Goal: Task Accomplishment & Management: Complete application form

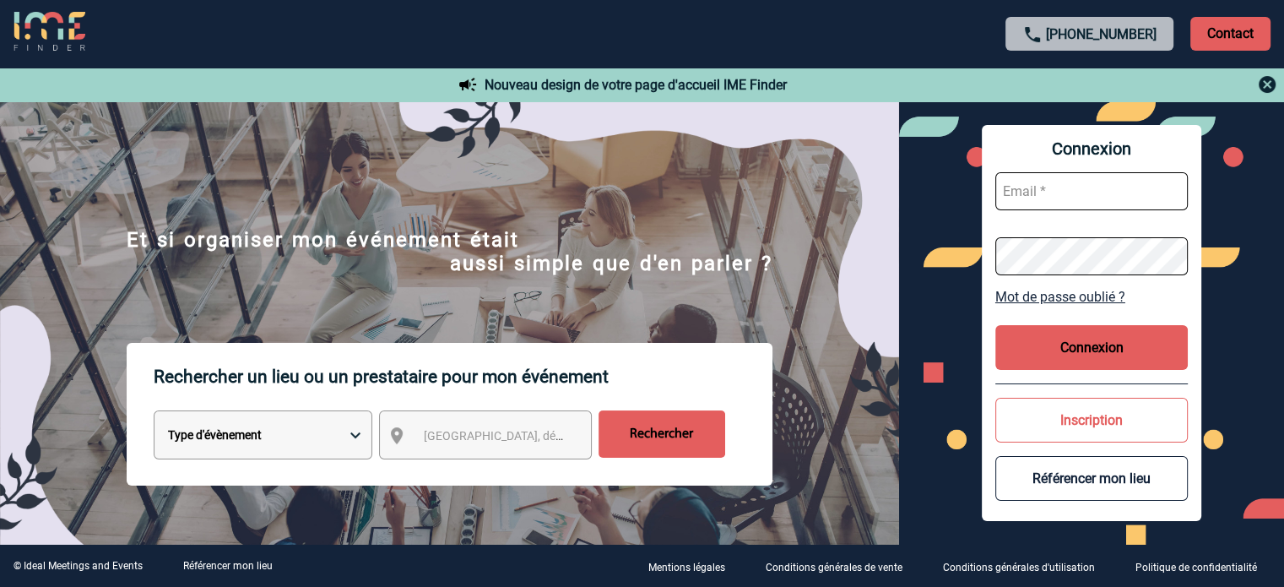
type input "[EMAIL_ADDRESS][DOMAIN_NAME]"
click at [1027, 359] on button "Connexion" at bounding box center [1091, 347] width 192 height 45
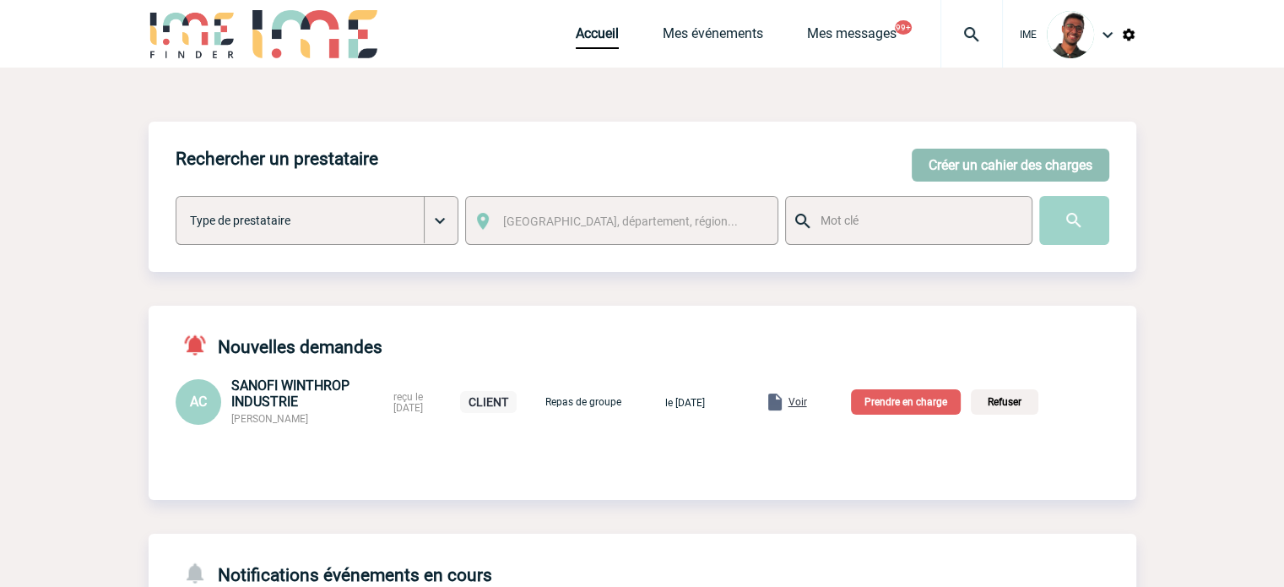
click at [961, 176] on button "Créer un cahier des charges" at bounding box center [1011, 165] width 198 height 33
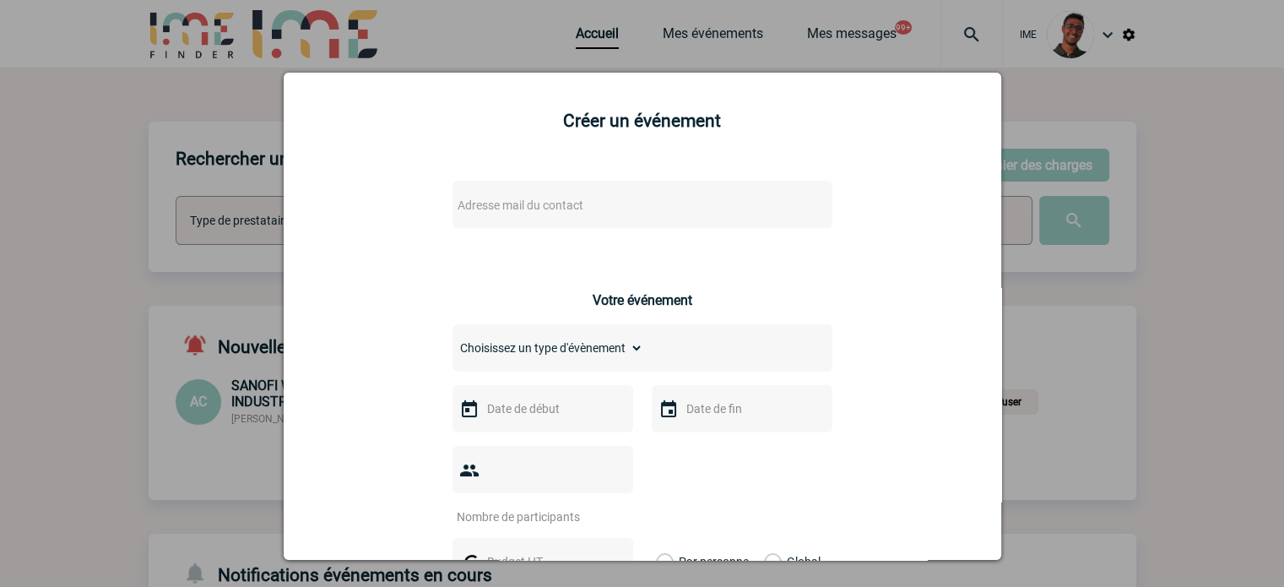
click at [510, 212] on span "Adresse mail du contact" at bounding box center [521, 205] width 126 height 14
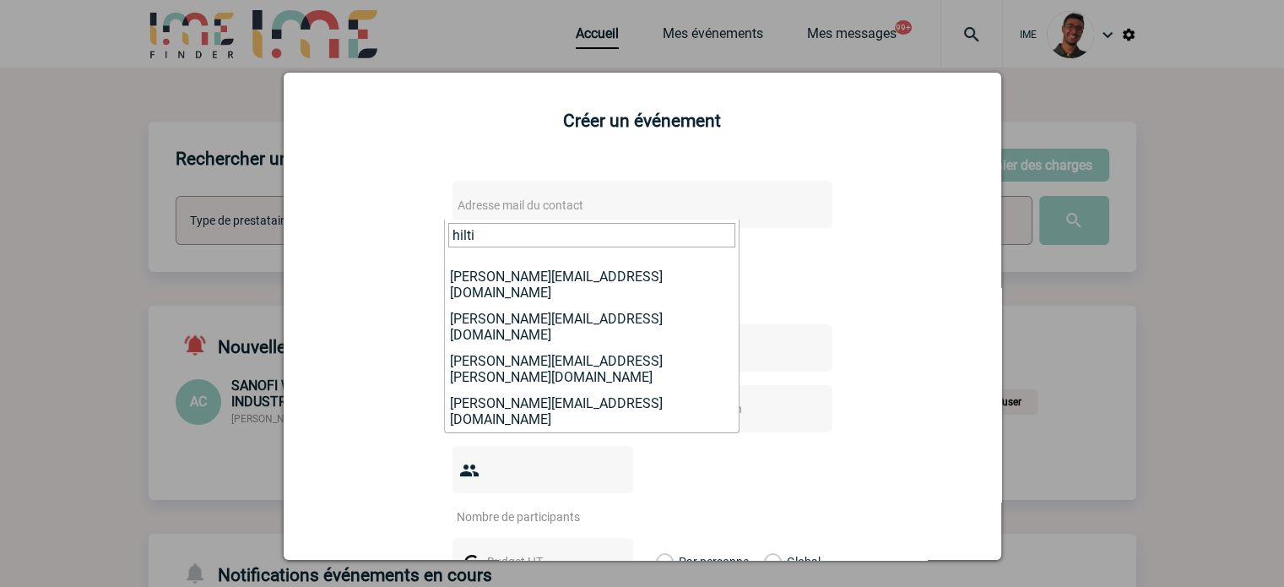
scroll to position [173, 0]
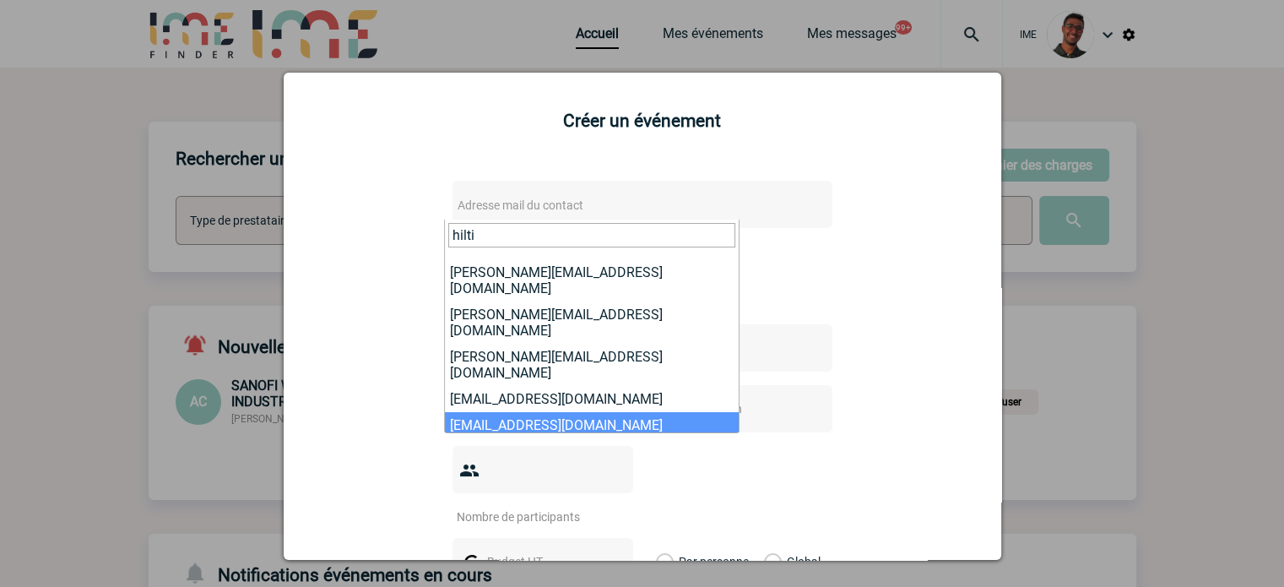
type input "hilti"
select select "132283"
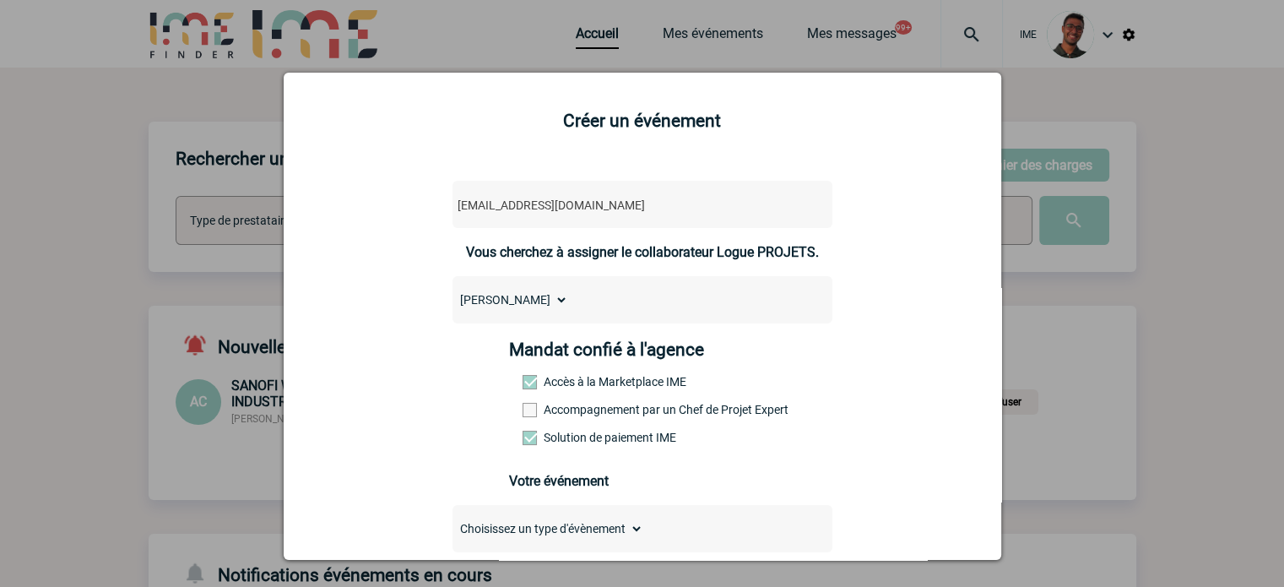
click at [573, 411] on label "Accompagnement par un Chef de Projet Expert" at bounding box center [560, 410] width 74 height 14
click at [0, 0] on input "Accompagnement par un Chef de Projet Expert" at bounding box center [0, 0] width 0 height 0
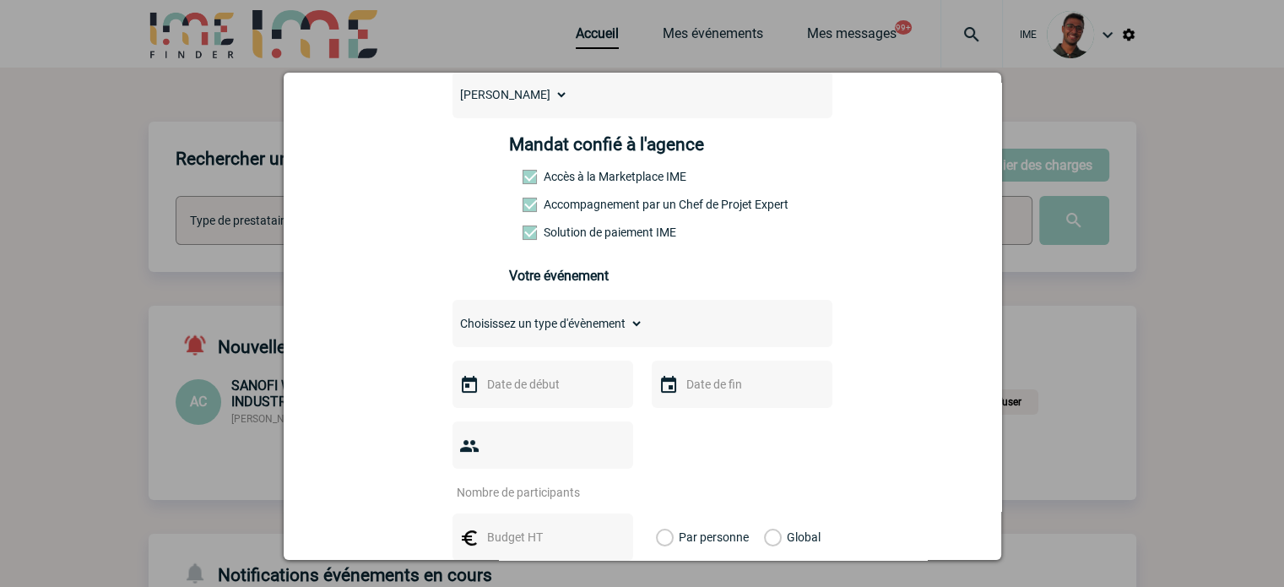
scroll to position [209, 0]
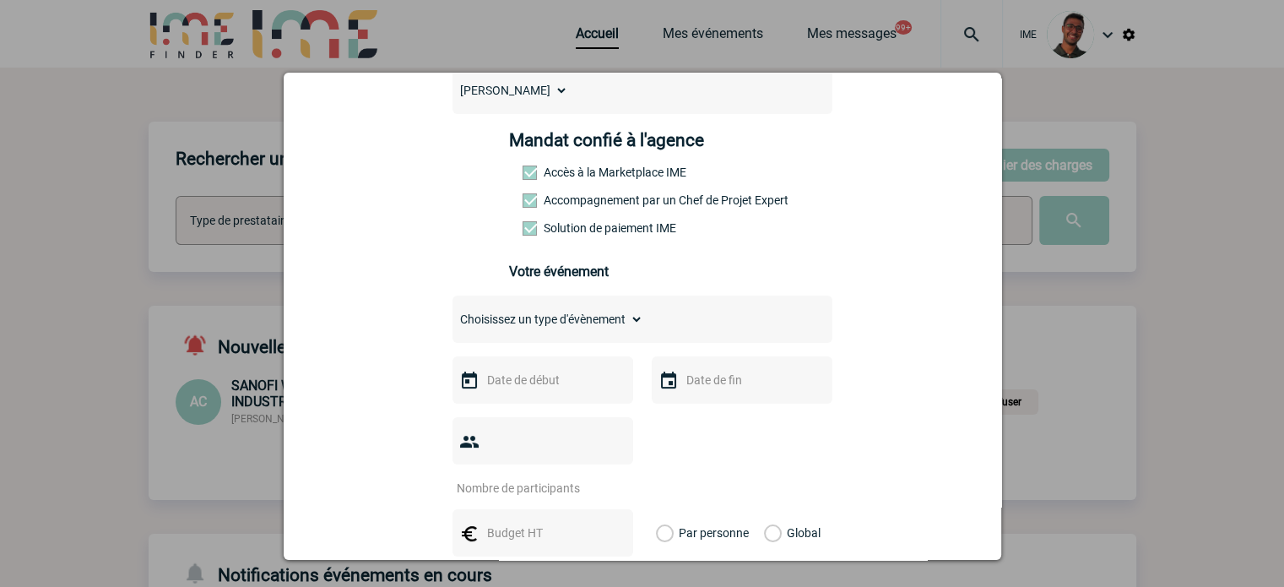
click at [584, 326] on select "Choisissez un type d'évènement Séminaire avec nuitée Séminaire sans nuitée Repa…" at bounding box center [548, 319] width 191 height 24
select select "2"
click at [453, 312] on select "Choisissez un type d'évènement Séminaire avec nuitée Séminaire sans nuitée Repa…" at bounding box center [548, 319] width 191 height 24
click at [664, 323] on div "Choisissez un type d'évènement Séminaire avec nuitée Séminaire sans nuitée Repa…" at bounding box center [643, 319] width 380 height 47
click at [548, 391] on input "text" at bounding box center [541, 380] width 117 height 22
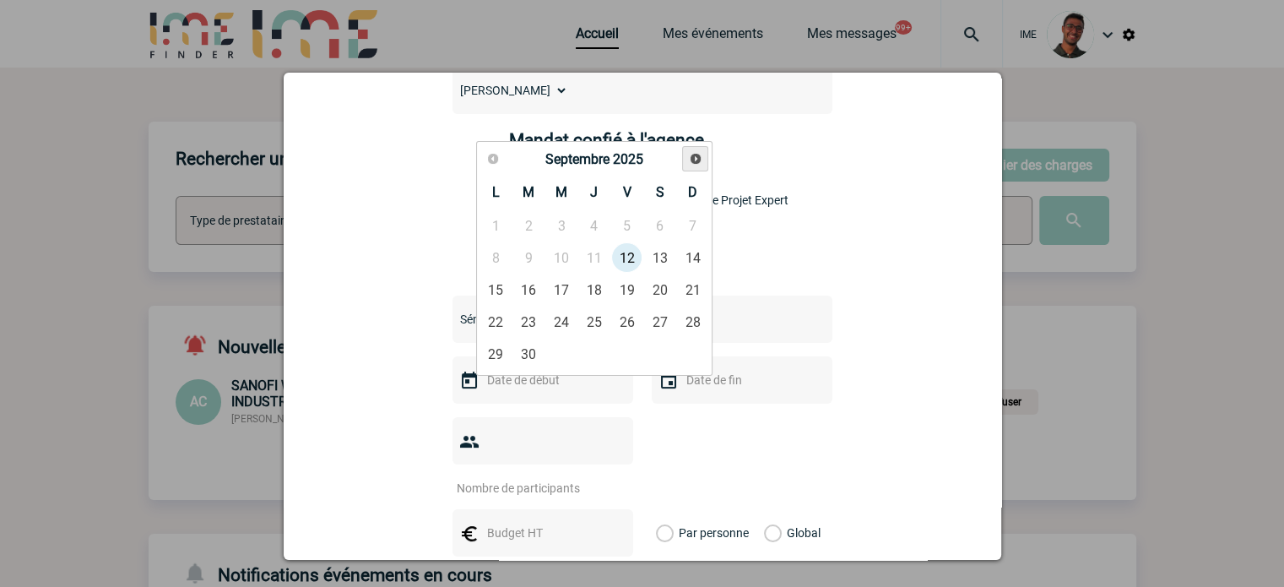
click at [700, 152] on span "Suivant" at bounding box center [696, 159] width 14 height 14
click at [625, 222] on link "3" at bounding box center [626, 225] width 31 height 30
type input "03-10-2025"
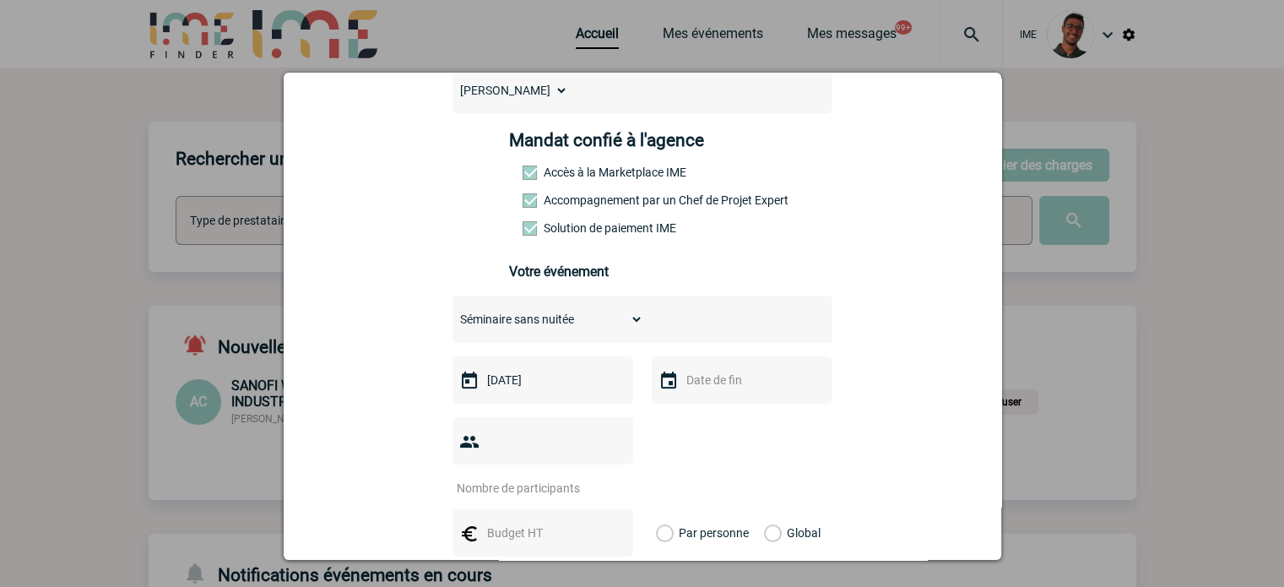
click at [686, 379] on input "text" at bounding box center [740, 380] width 117 height 22
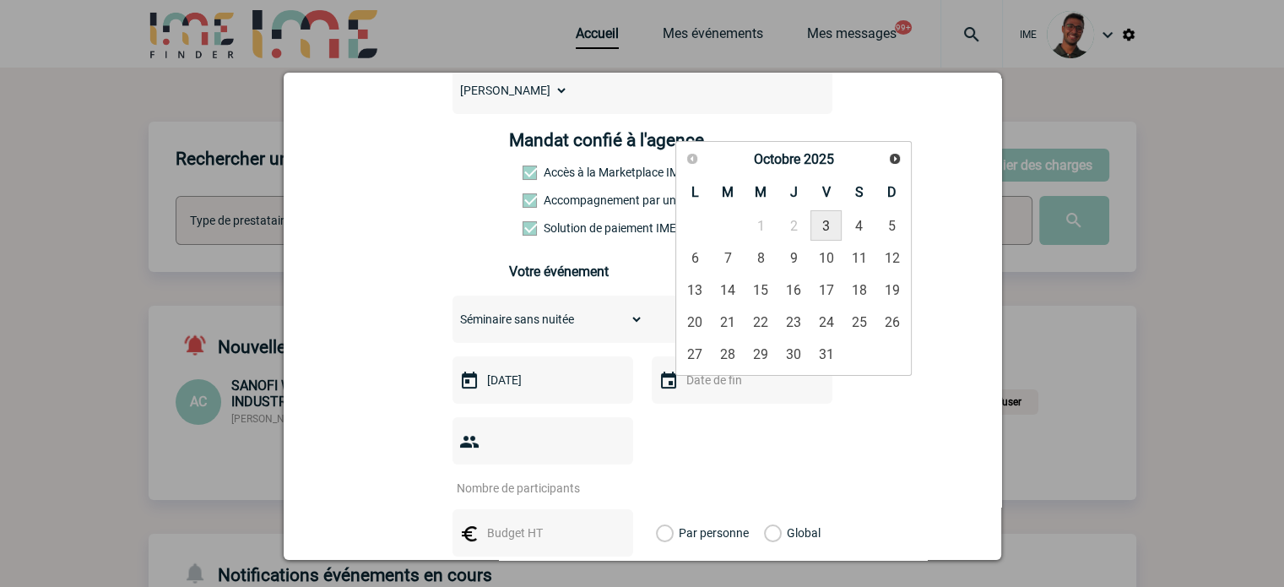
click at [821, 219] on link "3" at bounding box center [826, 225] width 31 height 30
type input "03-10-2025"
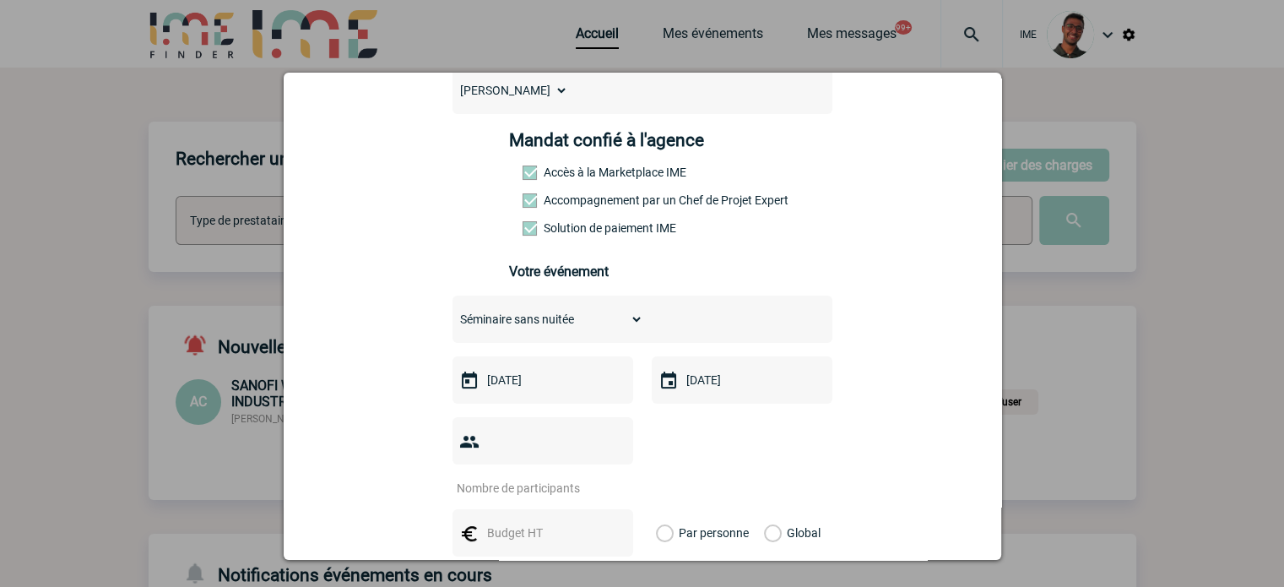
click at [527, 477] on input "number" at bounding box center [532, 488] width 159 height 22
type input "12"
click at [517, 522] on input "text" at bounding box center [541, 533] width 117 height 22
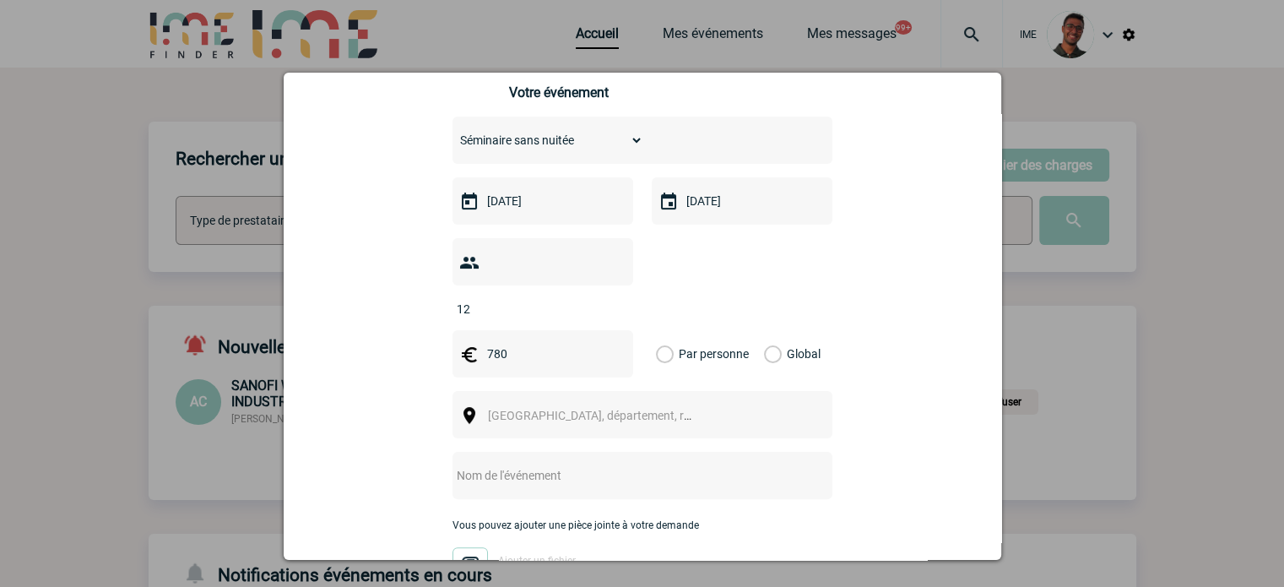
scroll to position [402, 0]
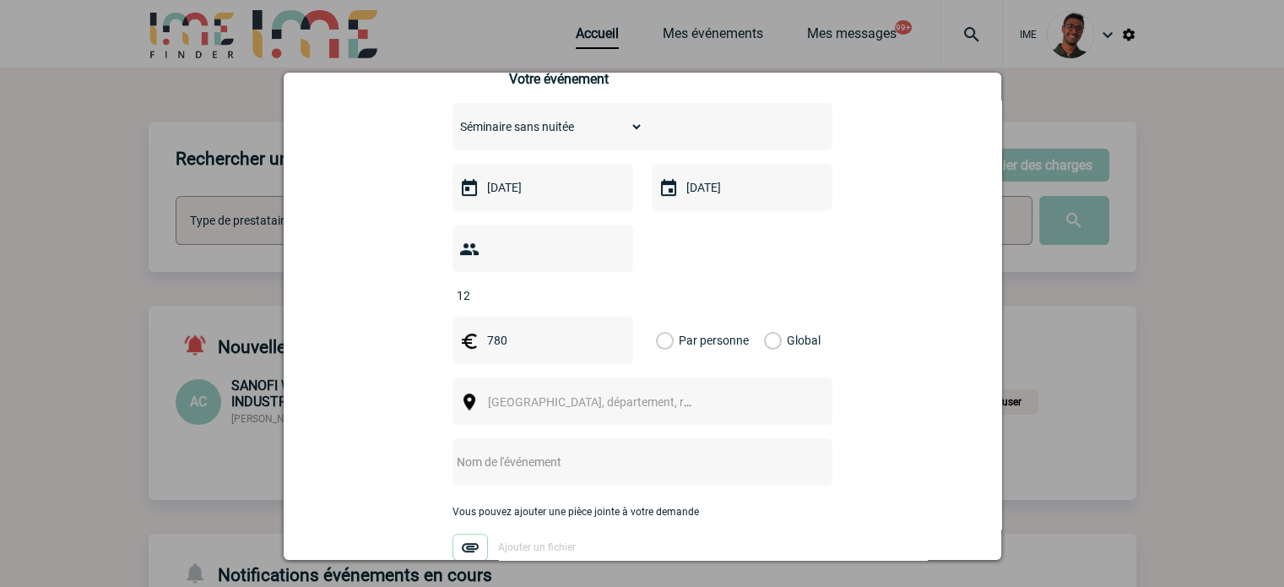
type input "780"
click at [773, 317] on label "Global" at bounding box center [769, 340] width 11 height 47
click at [0, 0] on input "Global" at bounding box center [0, 0] width 0 height 0
click at [632, 390] on span "[GEOGRAPHIC_DATA], département, région..." at bounding box center [597, 402] width 232 height 24
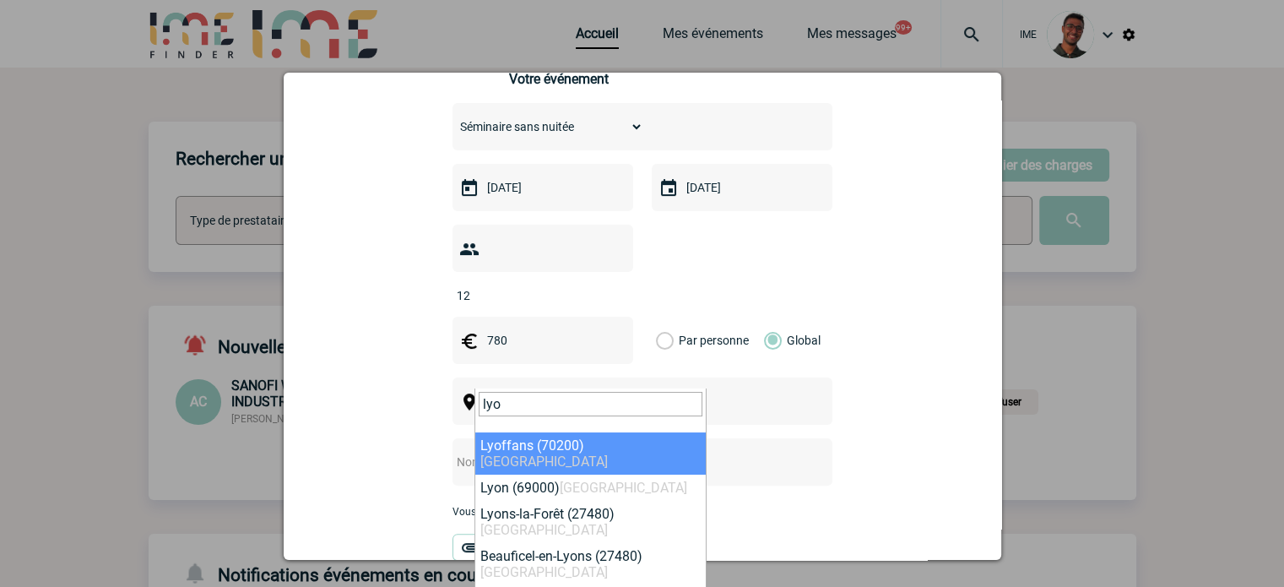
type input "lyo"
select select "11140"
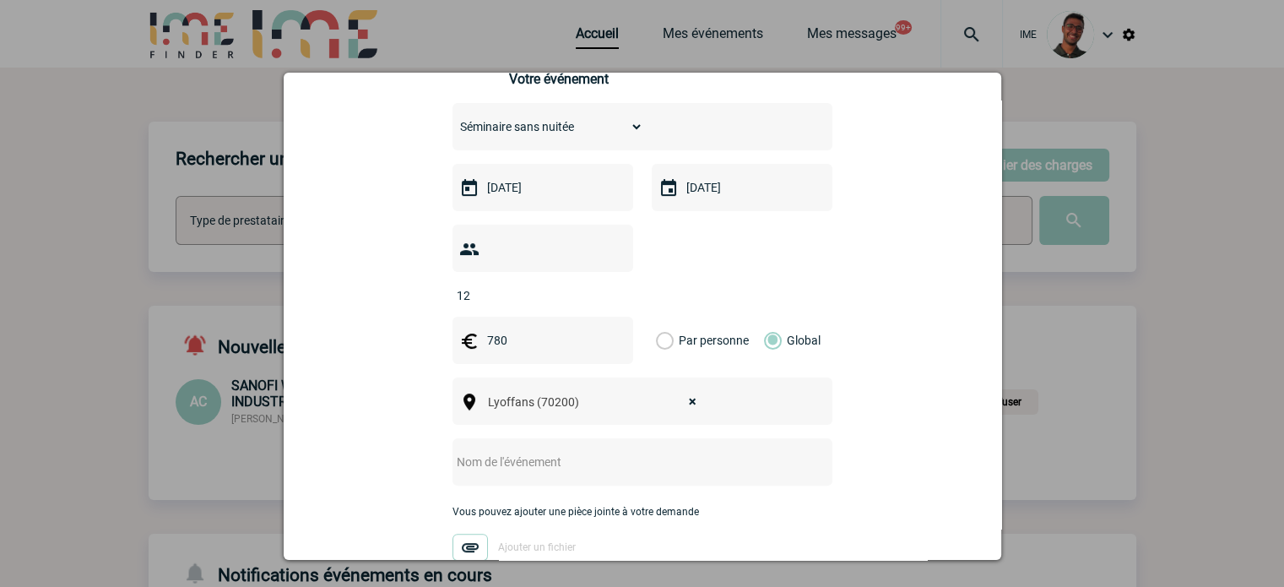
select select
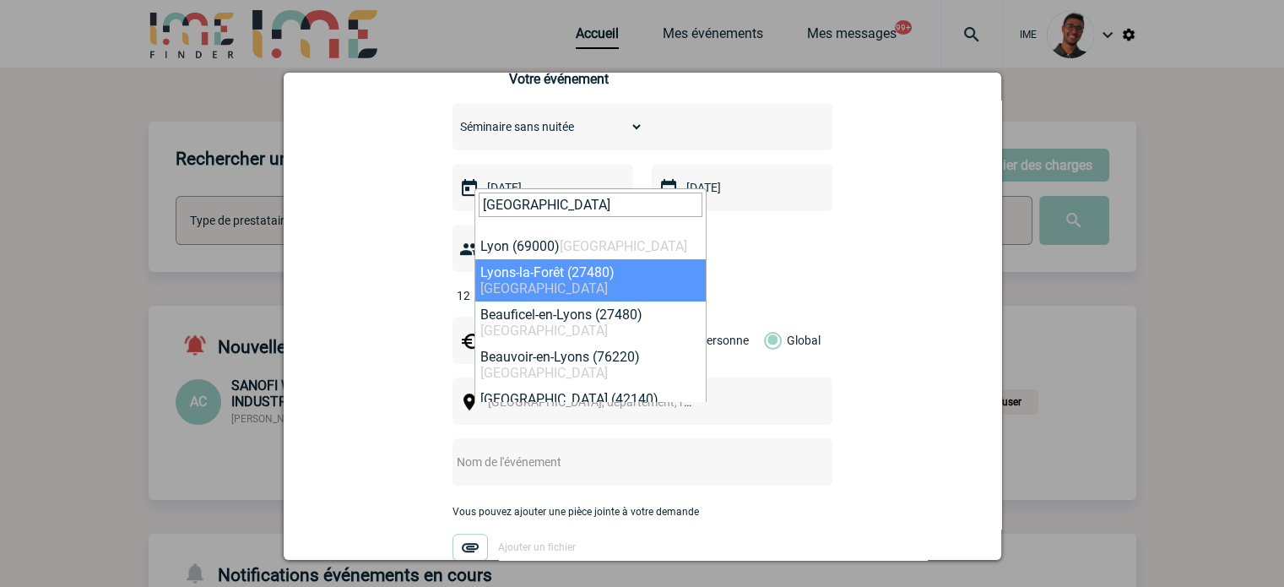
type input "lyon"
select select "36544"
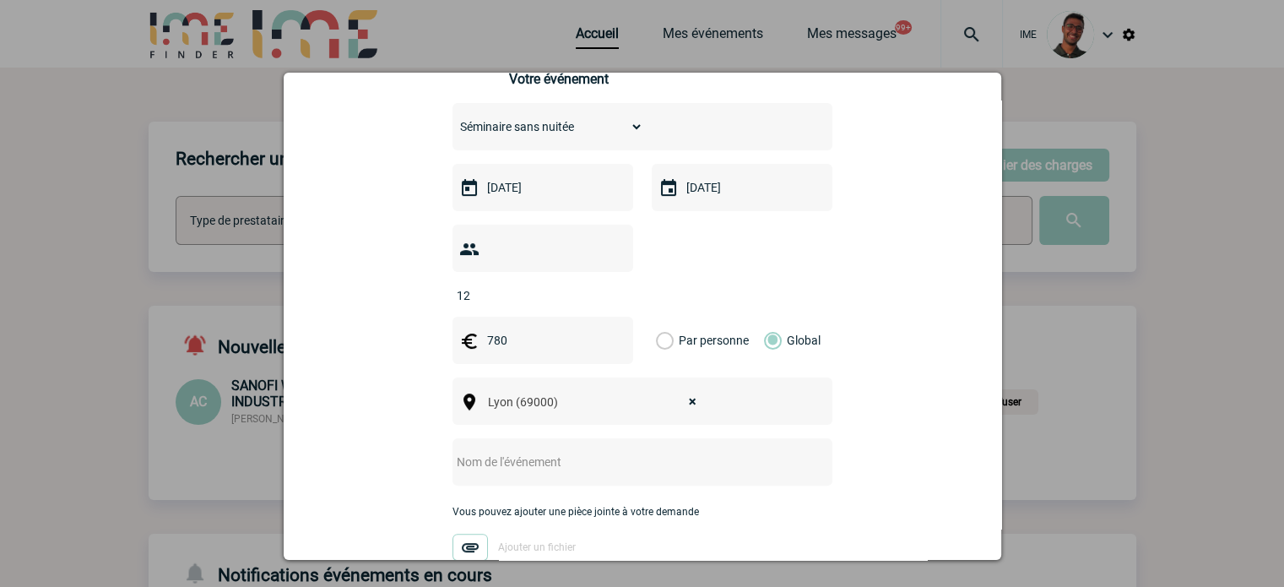
click at [504, 451] on input "text" at bounding box center [620, 462] width 335 height 22
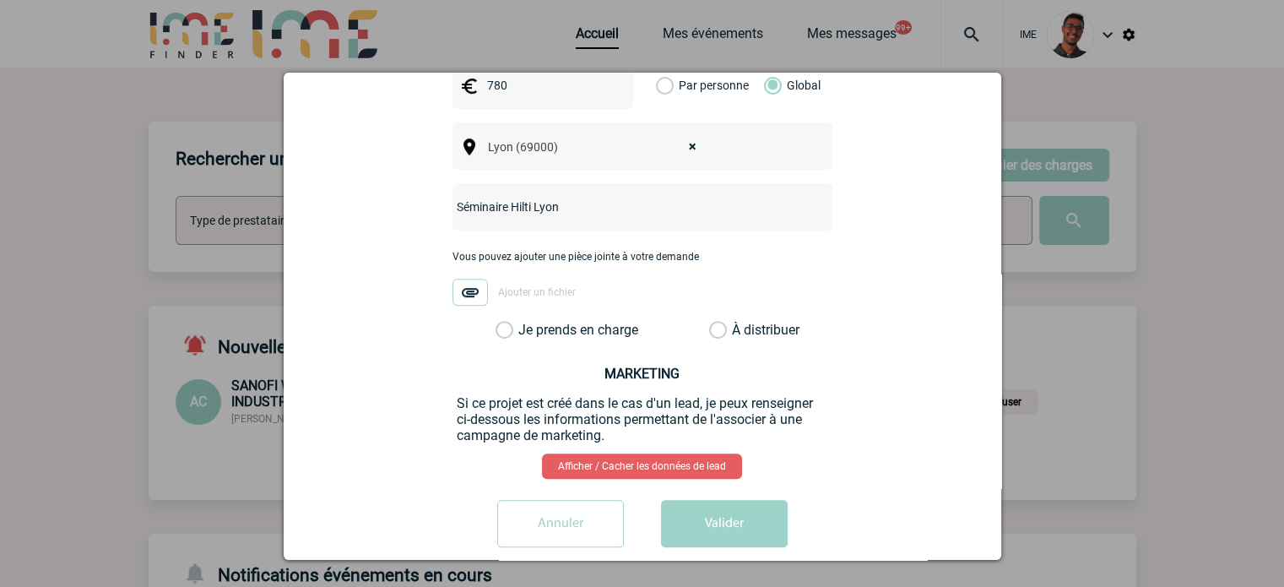
type input "Séminaire Hilti Lyon"
click at [524, 322] on label "Je prends en charge" at bounding box center [510, 330] width 29 height 17
click at [0, 0] on input "Je prends en charge" at bounding box center [0, 0] width 0 height 0
click at [686, 500] on button "Valider" at bounding box center [724, 523] width 127 height 47
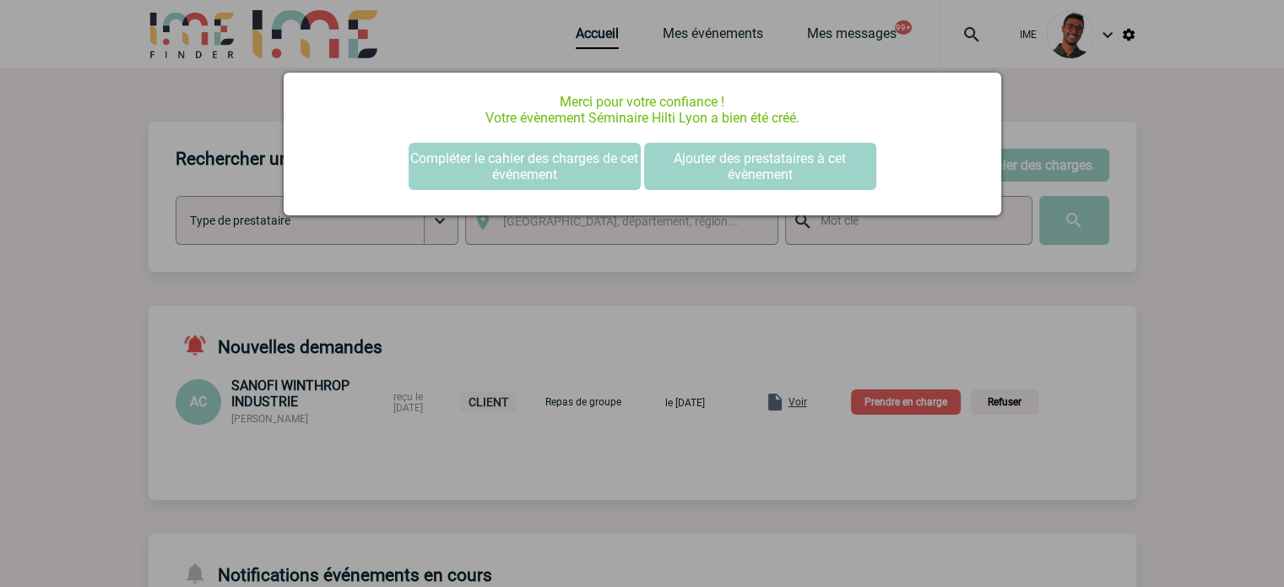
scroll to position [0, 0]
click at [623, 252] on div at bounding box center [642, 293] width 1284 height 587
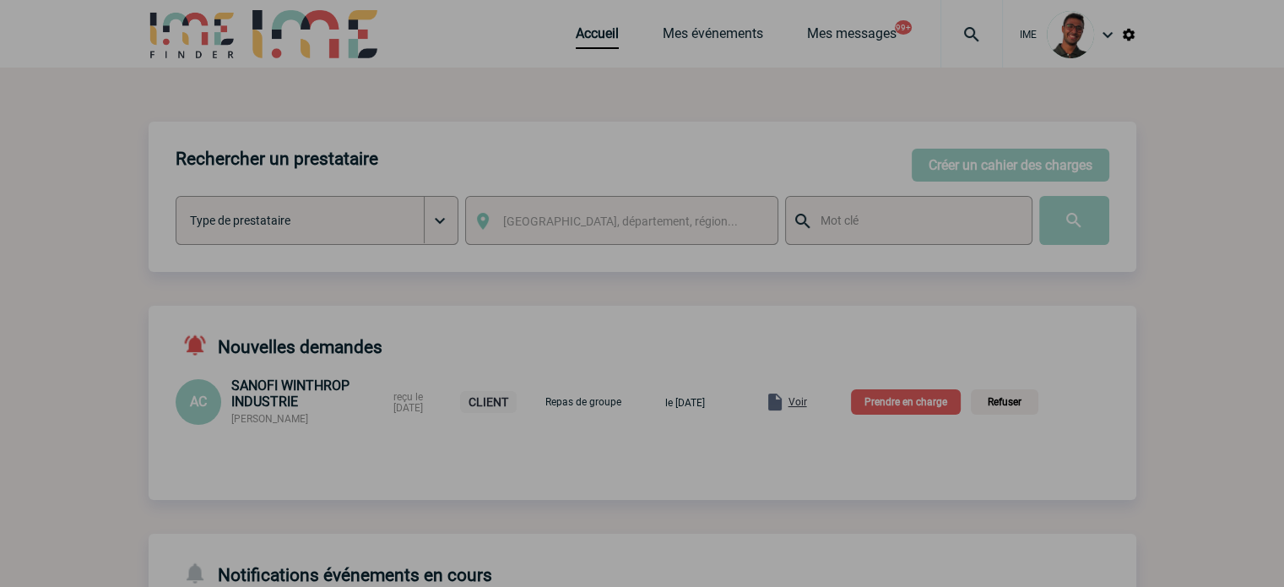
click at [667, 36] on body "IME Accueil Mes événements" at bounding box center [642, 558] width 1284 height 1117
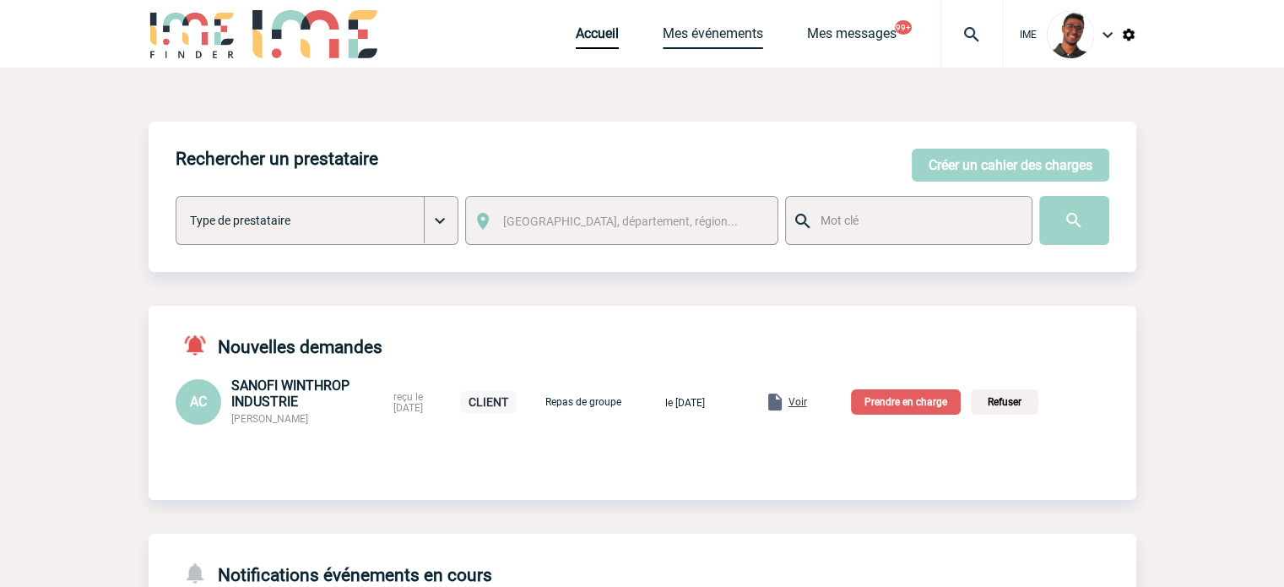
click at [668, 28] on link "Mes événements" at bounding box center [713, 37] width 100 height 24
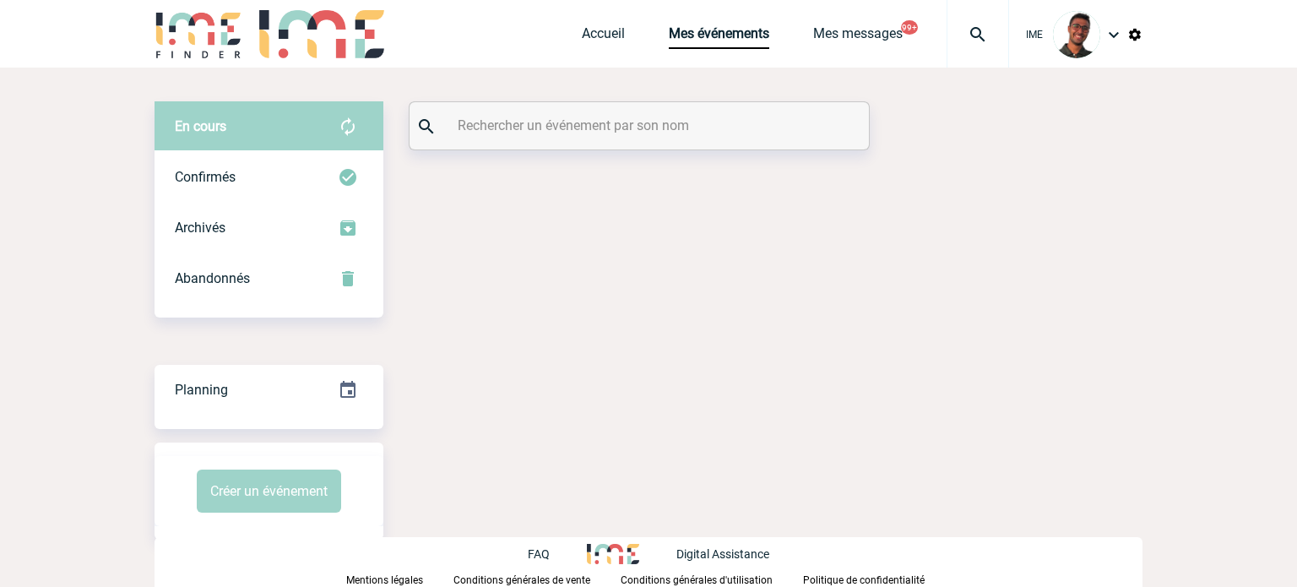
click at [607, 117] on input "text" at bounding box center [641, 125] width 376 height 24
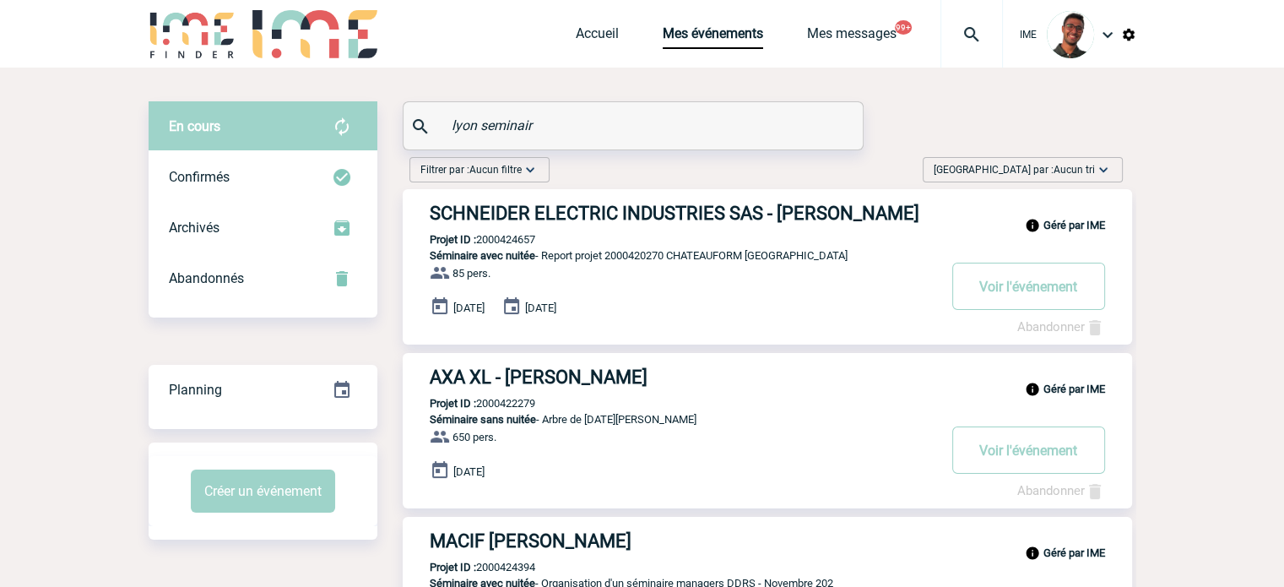
type input "lyon seminaire"
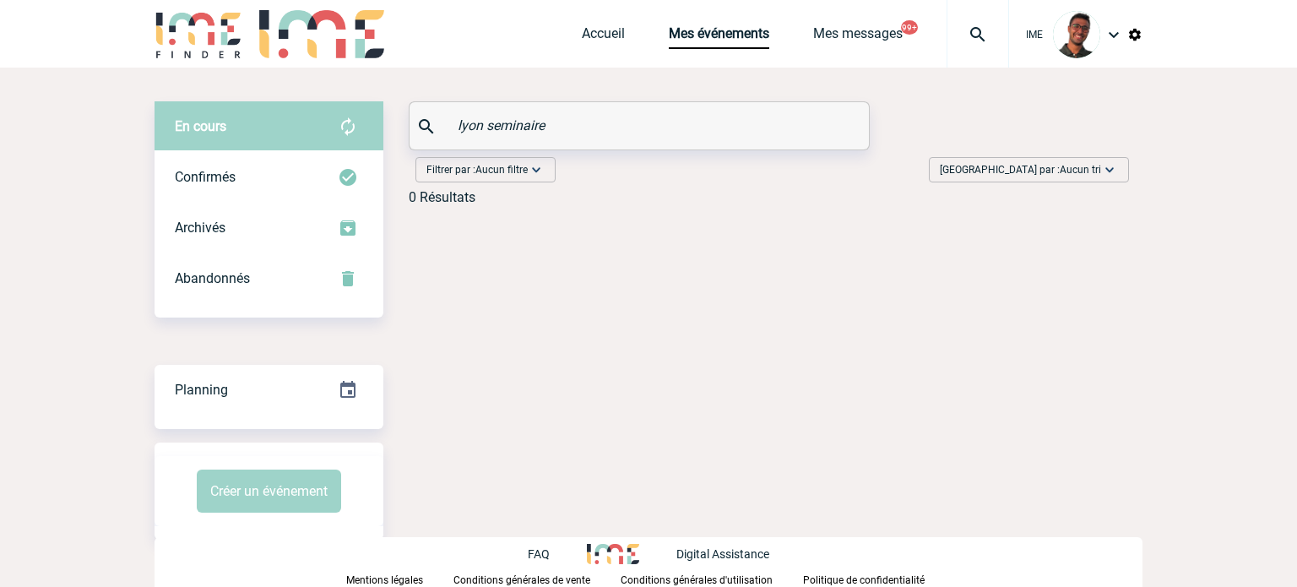
drag, startPoint x: 546, startPoint y: 125, endPoint x: 375, endPoint y: 111, distance: 171.9
click at [375, 111] on div "En cours En cours Confirmés Archivés Abandonnés En cours Confirmés Archivés Aba…" at bounding box center [649, 159] width 988 height 117
click at [1067, 176] on span "Trier par : Aucun tri" at bounding box center [1020, 169] width 161 height 17
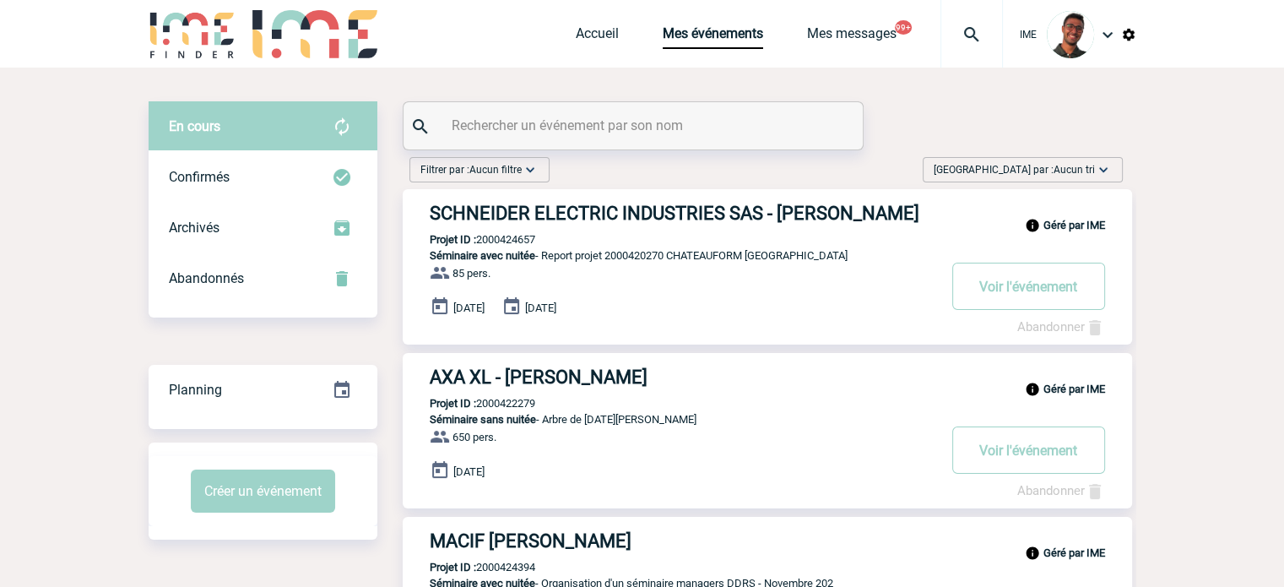
click at [1045, 157] on div "Trier par : Aucun tri Aucun tri Date d'événement Date d'événement Date demande …" at bounding box center [1023, 169] width 214 height 25
click at [1043, 168] on span "Trier par : Aucun tri" at bounding box center [1014, 169] width 161 height 17
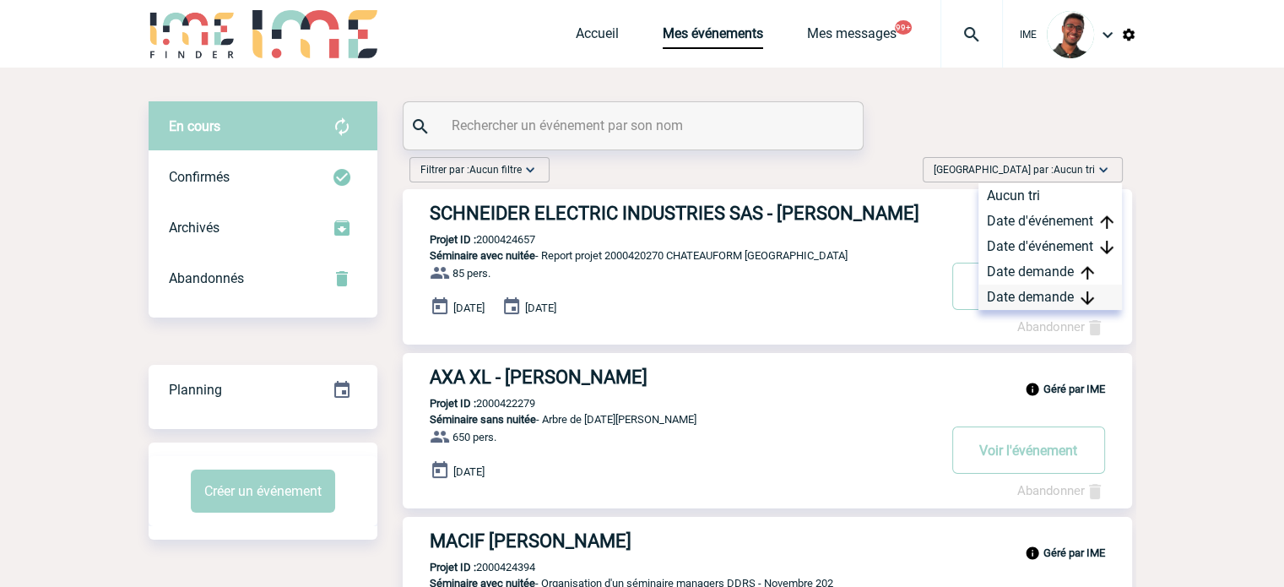
click at [1018, 286] on div "Date demande" at bounding box center [1051, 297] width 144 height 25
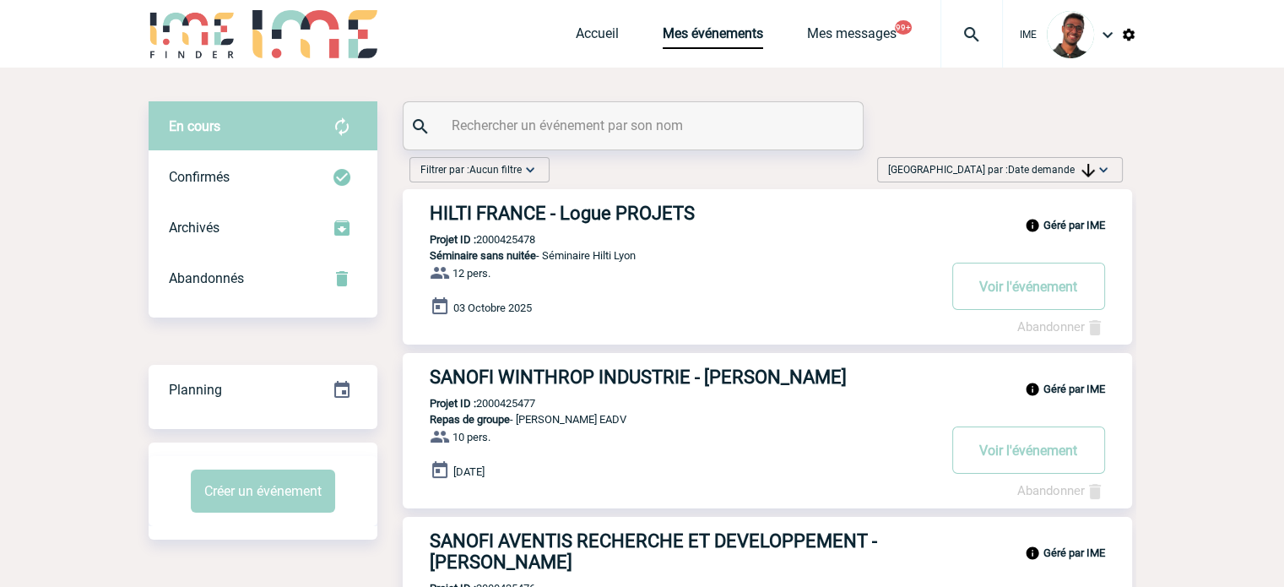
click at [659, 226] on div "Géré par IME HILTI FRANCE - Logue PROJETS Projet ID : 2000425478 Séminaire sans…" at bounding box center [767, 266] width 729 height 155
click at [659, 222] on h3 "HILTI FRANCE - Logue PROJETS" at bounding box center [683, 213] width 507 height 21
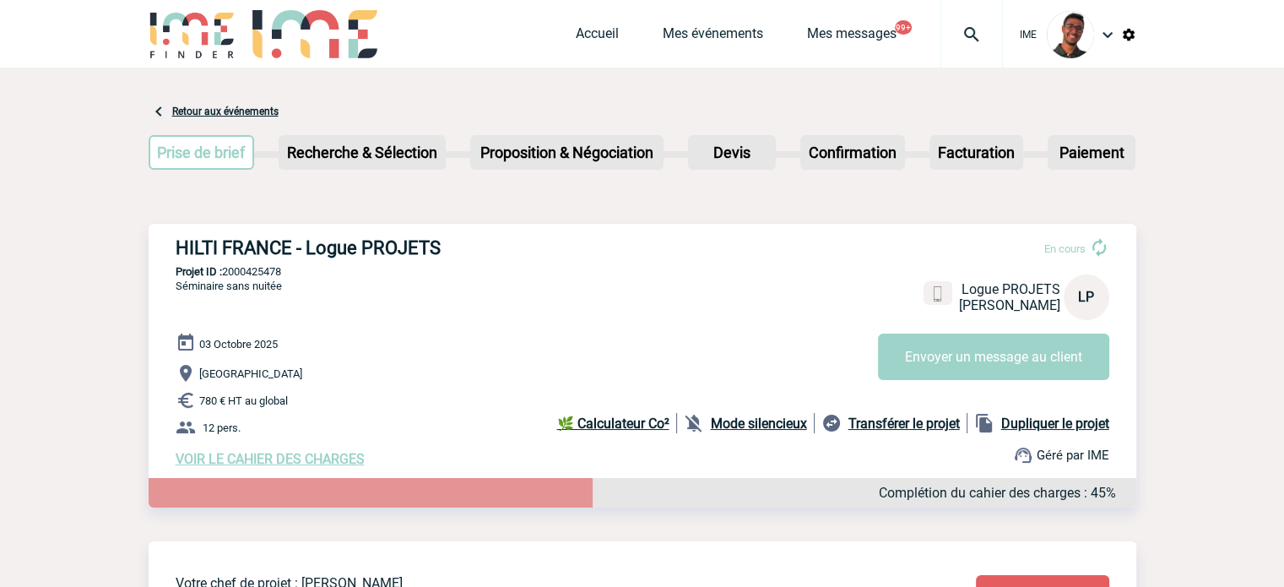
click at [735, 420] on b "Mode silencieux" at bounding box center [759, 423] width 96 height 16
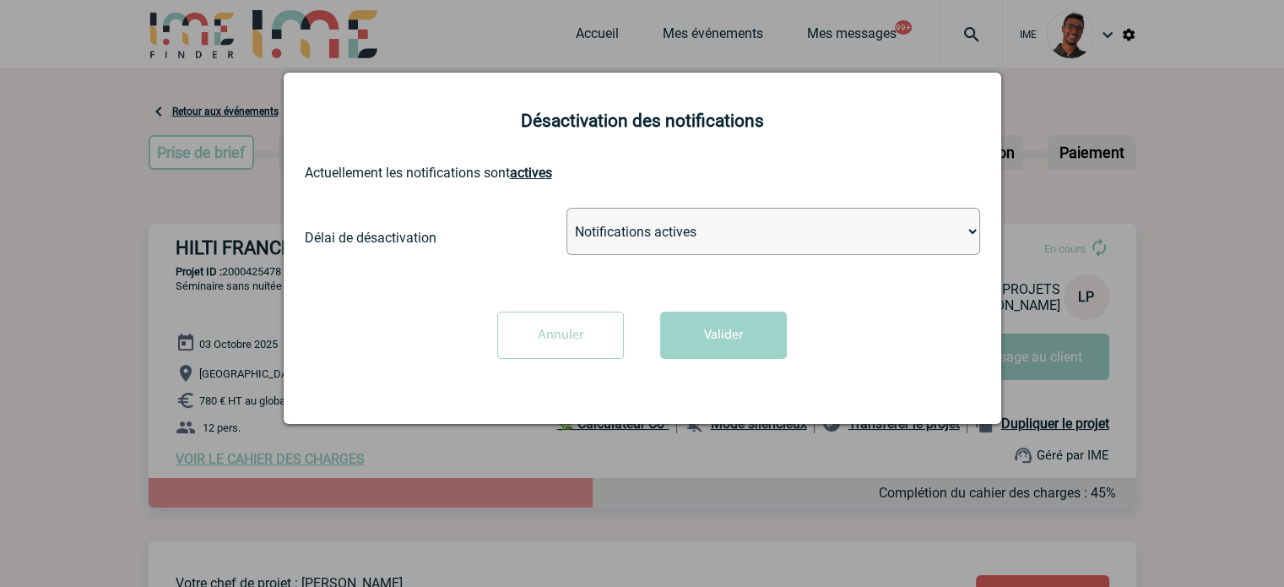
click at [724, 235] on select "Notifications actives Désactiver pour 2 heures Désactiver pour 1 semaines Désac…" at bounding box center [774, 231] width 414 height 47
select select "infinite"
click at [567, 209] on select "Notifications actives Désactiver pour 2 heures Désactiver pour 1 semaines Désac…" at bounding box center [774, 231] width 414 height 47
click at [702, 323] on button "Valider" at bounding box center [723, 335] width 127 height 47
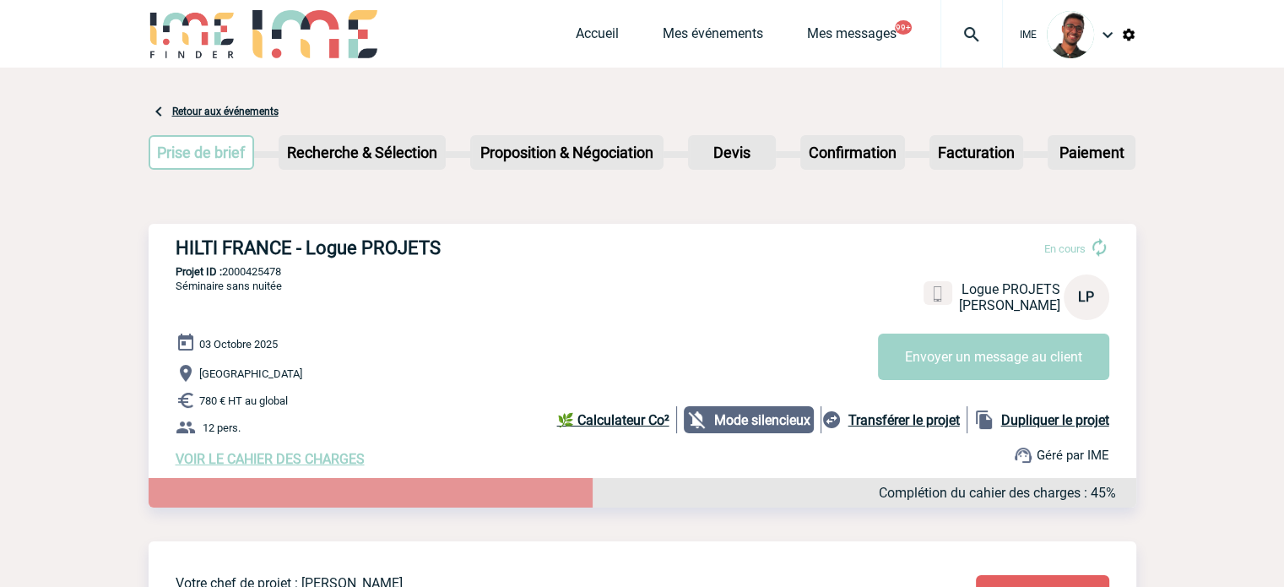
click at [350, 457] on span "VOIR LE CAHIER DES CHARGES" at bounding box center [270, 459] width 189 height 16
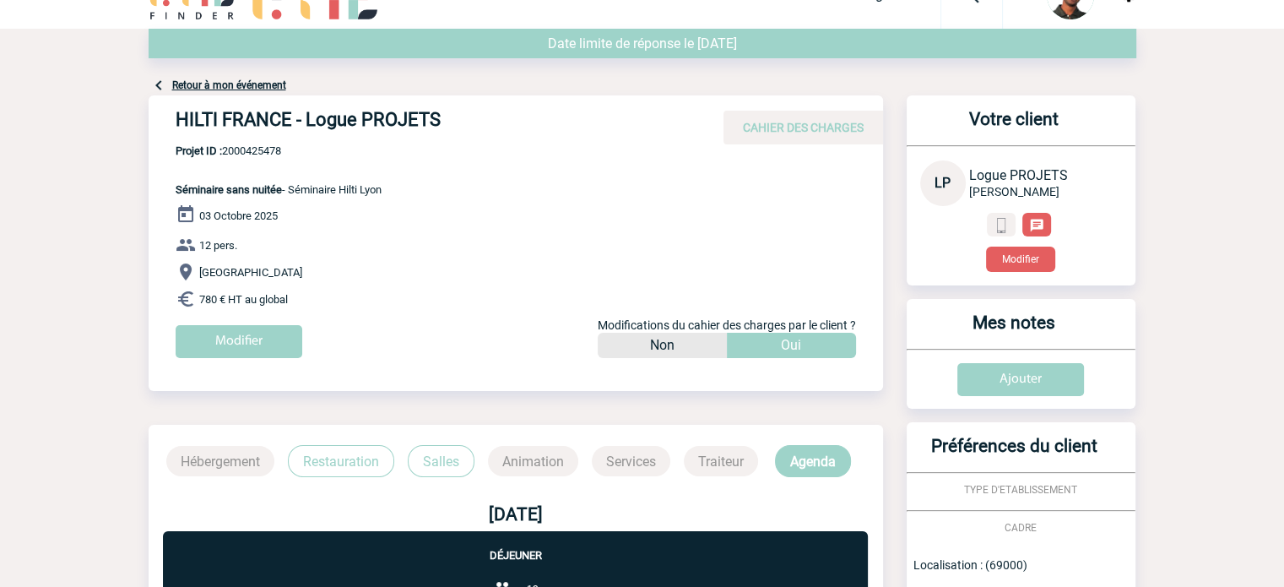
scroll to position [35, 0]
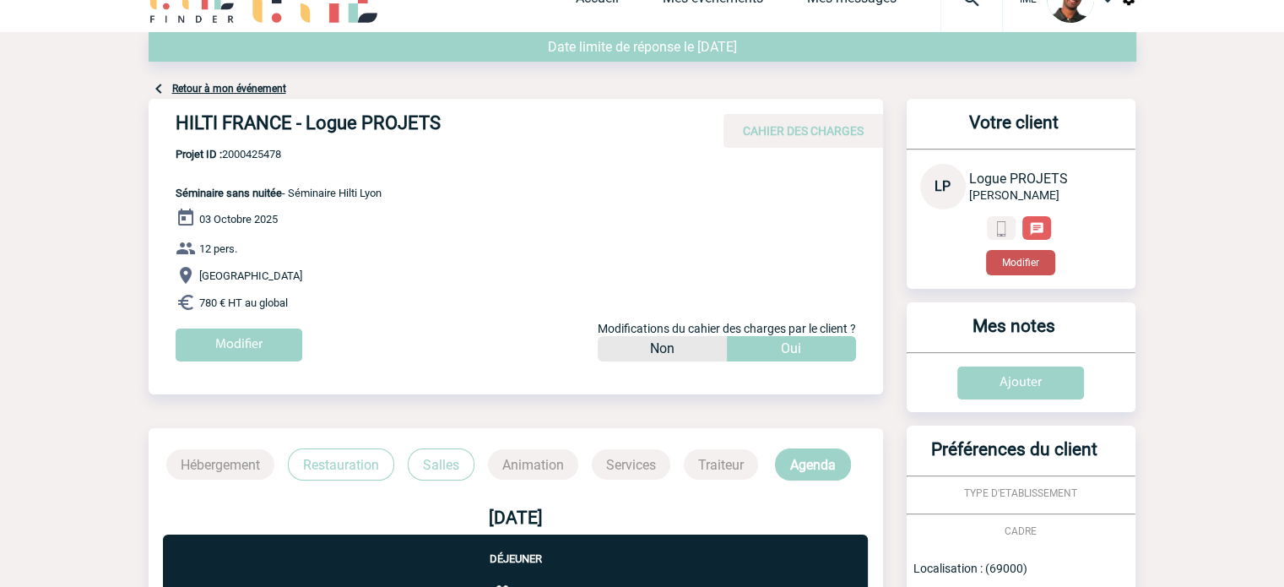
click at [1027, 268] on button "Modifier" at bounding box center [1020, 262] width 69 height 25
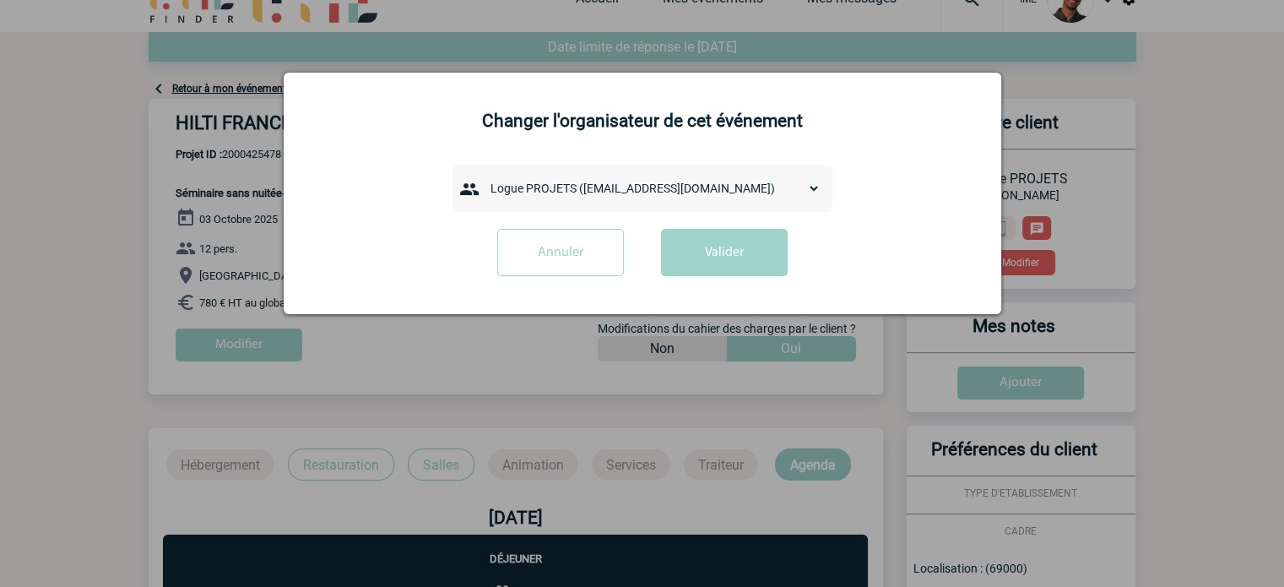
click at [666, 190] on select "admin 7068 (7068@ime-finder.com) Alexis MERCERON (alexis.merceron@hilti.com) An…" at bounding box center [652, 188] width 338 height 24
click at [409, 266] on div "Annuler Valider" at bounding box center [642, 259] width 675 height 60
click at [594, 192] on select "admin 7068 (7068@ime-finder.com) Alexis MERCERON (alexis.merceron@hilti.com) An…" at bounding box center [652, 188] width 338 height 24
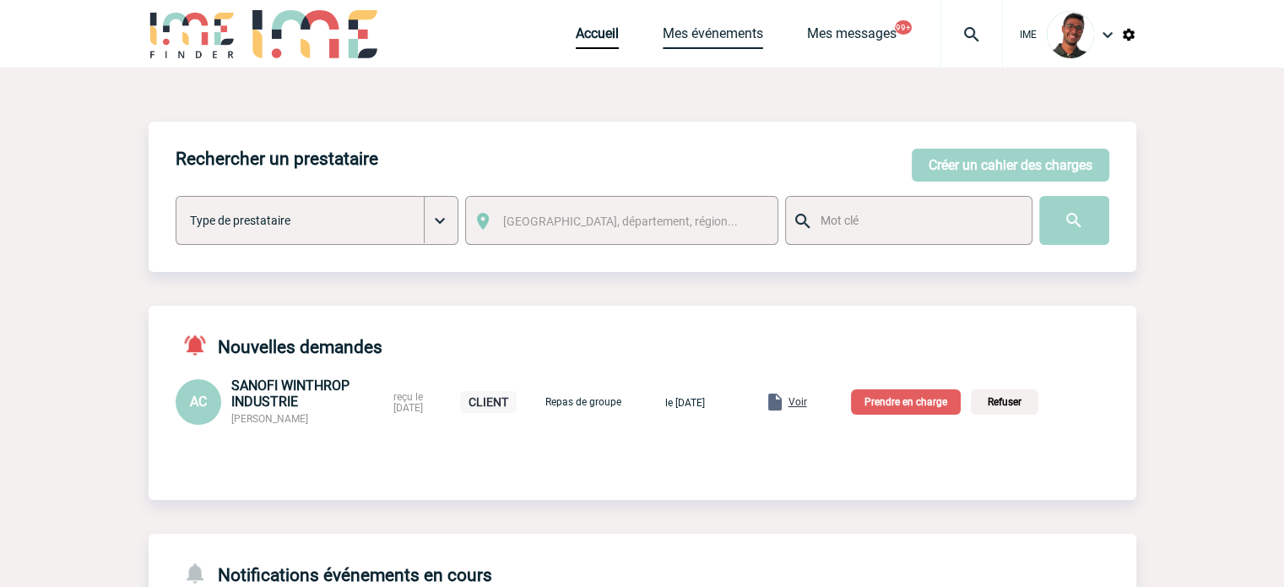
click at [698, 32] on link "Mes événements" at bounding box center [713, 37] width 100 height 24
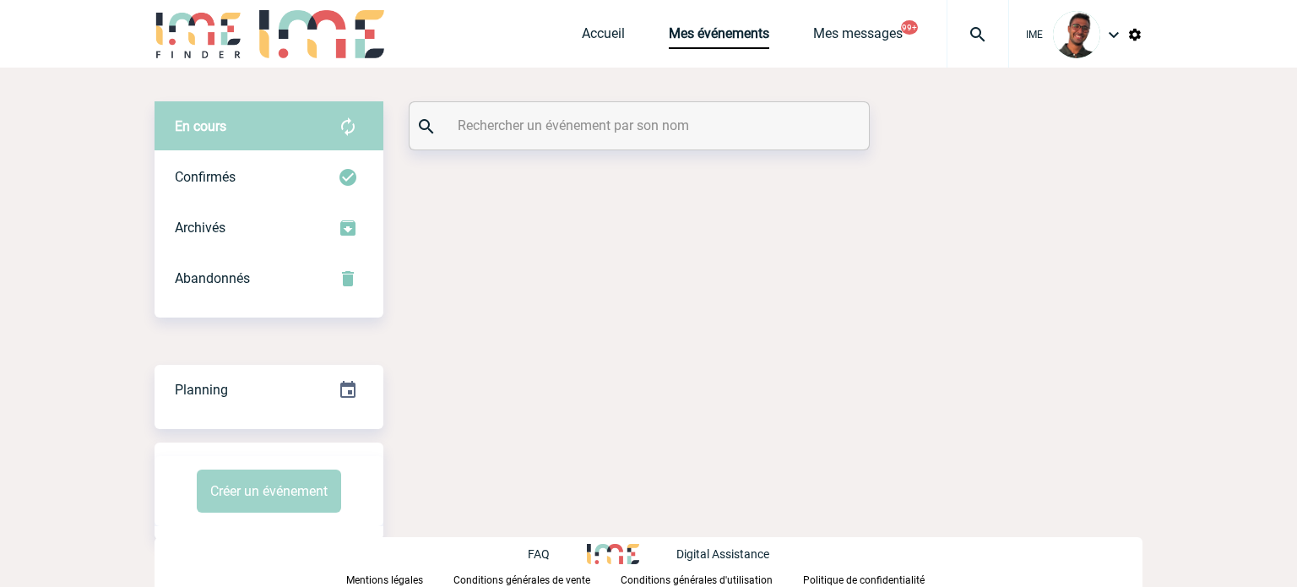
click at [626, 122] on input "text" at bounding box center [641, 125] width 376 height 24
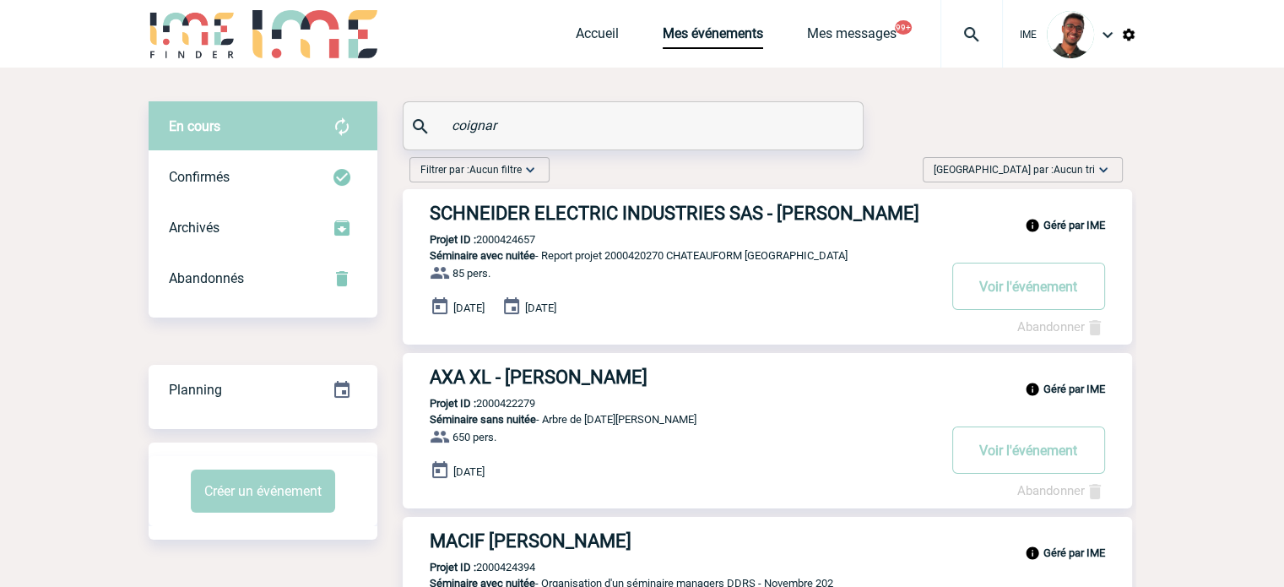
type input "coignard"
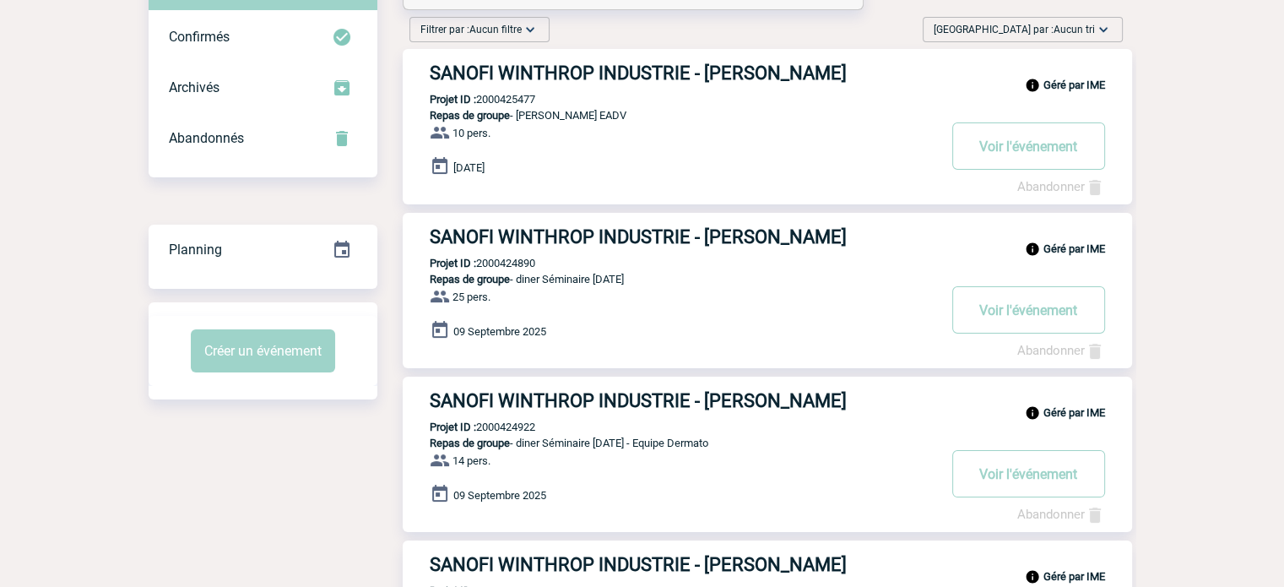
scroll to position [132, 0]
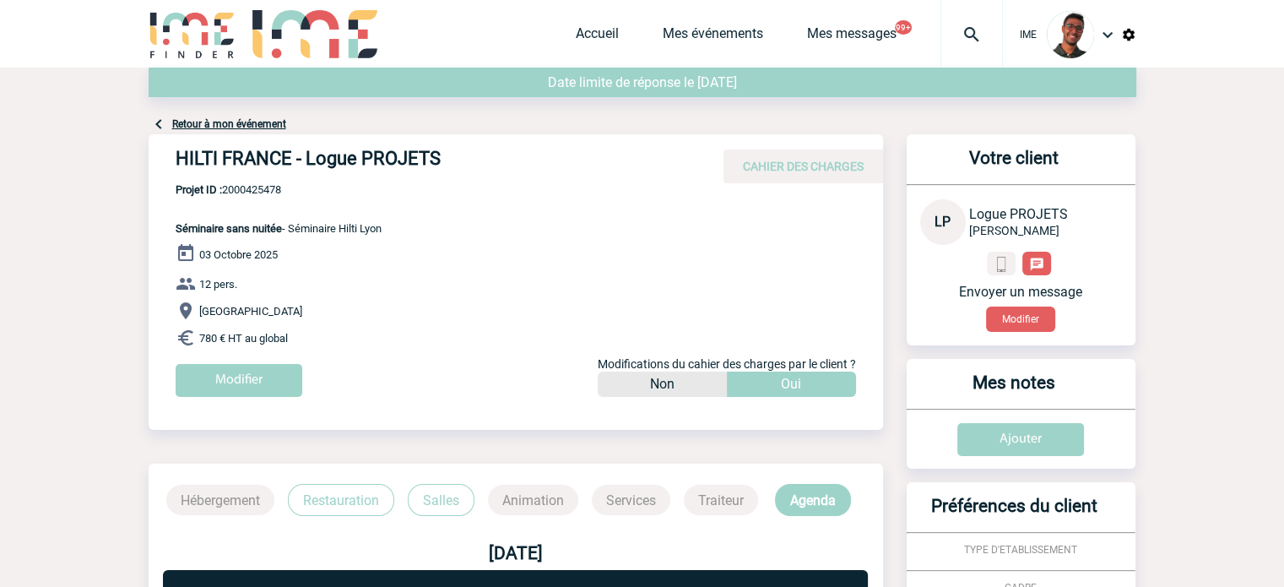
click at [1014, 305] on div "Envoyer un message Modifier" at bounding box center [1021, 292] width 202 height 80
click at [1007, 314] on button "Modifier" at bounding box center [1020, 318] width 69 height 25
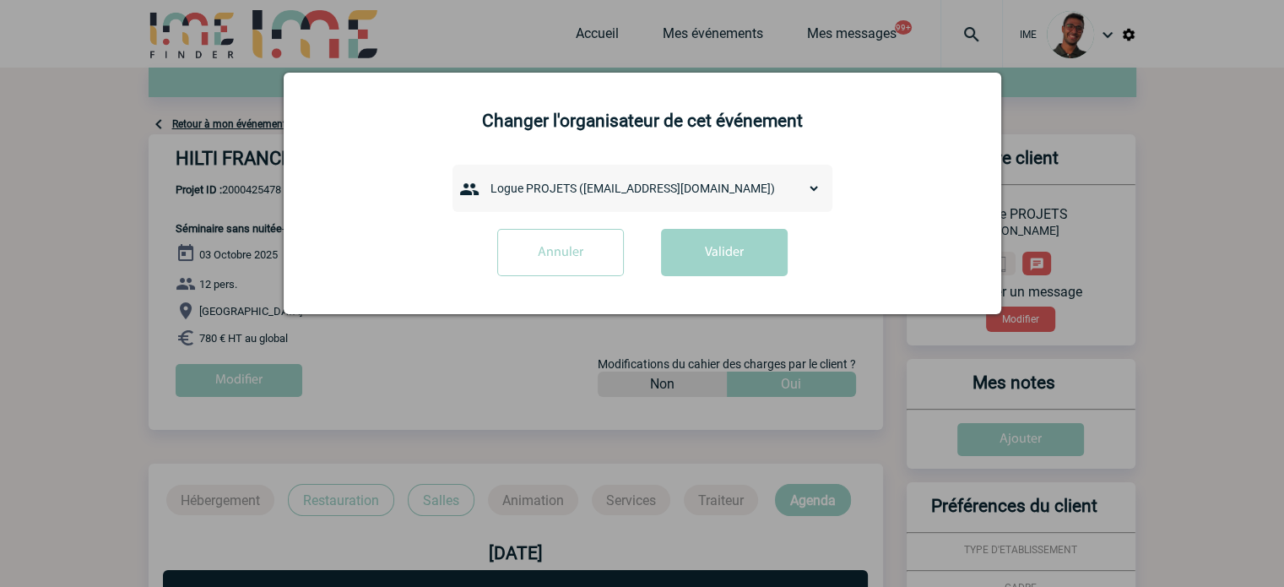
click at [751, 205] on div "admin 7068 (7068@ime-finder.com) Alexis MERCERON (alexis.merceron@hilti.com) An…" at bounding box center [643, 188] width 380 height 47
click at [749, 198] on select "admin 7068 (7068@ime-finder.com) Alexis MERCERON (alexis.merceron@hilti.com) An…" at bounding box center [652, 188] width 338 height 24
click at [546, 192] on select "admin 7068 ([EMAIL_ADDRESS][DOMAIN_NAME]) [PERSON_NAME] ([PERSON_NAME][EMAIL_AD…" at bounding box center [652, 188] width 338 height 24
click at [578, 192] on select "admin 7068 ([EMAIL_ADDRESS][DOMAIN_NAME]) [PERSON_NAME] ([PERSON_NAME][EMAIL_AD…" at bounding box center [652, 188] width 338 height 24
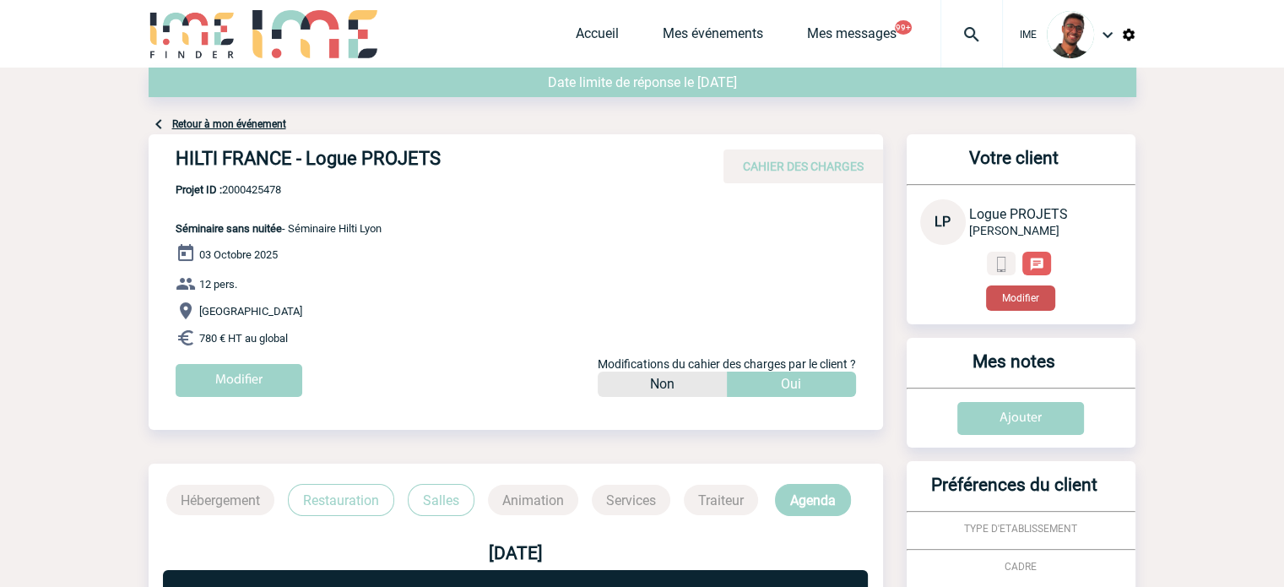
click at [1048, 299] on button "Modifier" at bounding box center [1020, 297] width 69 height 25
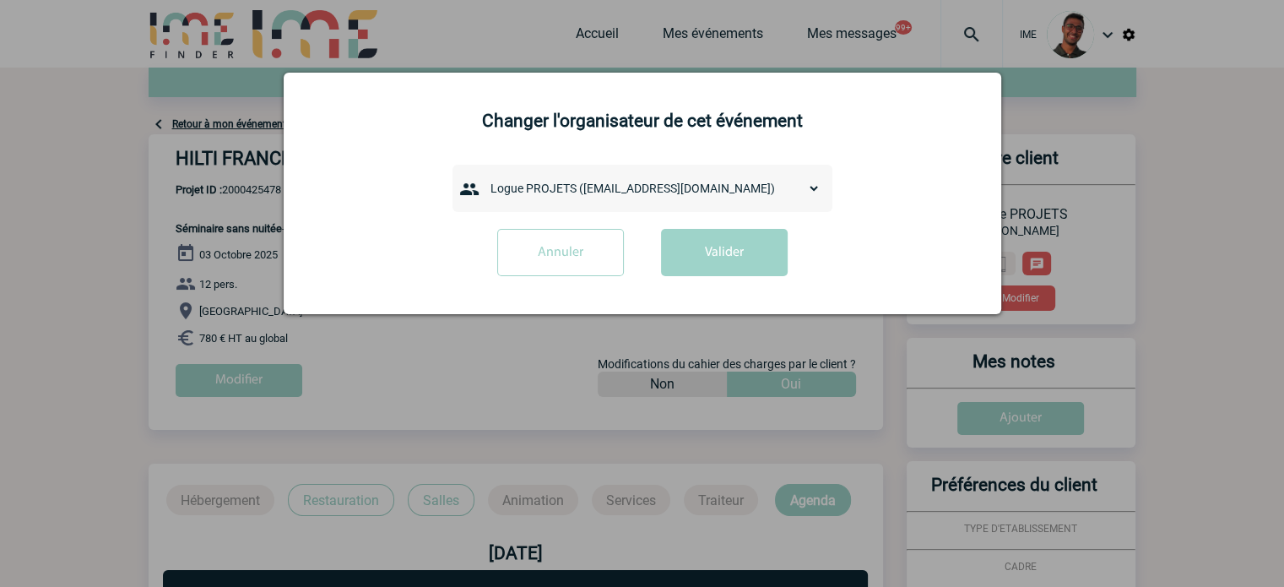
click at [601, 192] on select "admin 7068 (7068@ime-finder.com) Alexis MERCERON (alexis.merceron@hilti.com) An…" at bounding box center [652, 188] width 338 height 24
click at [559, 212] on div "admin 7068 (7068@ime-finder.com) Alexis MERCERON (alexis.merceron@hilti.com) An…" at bounding box center [643, 188] width 380 height 47
click at [561, 198] on select "admin 7068 (7068@ime-finder.com) Alexis MERCERON (alexis.merceron@hilti.com) An…" at bounding box center [652, 188] width 338 height 24
click at [535, 171] on div "admin 7068 (7068@ime-finder.com) Alexis MERCERON (alexis.merceron@hilti.com) An…" at bounding box center [643, 188] width 380 height 47
click at [535, 176] on div "admin 7068 (7068@ime-finder.com) Alexis MERCERON (alexis.merceron@hilti.com) An…" at bounding box center [643, 188] width 380 height 47
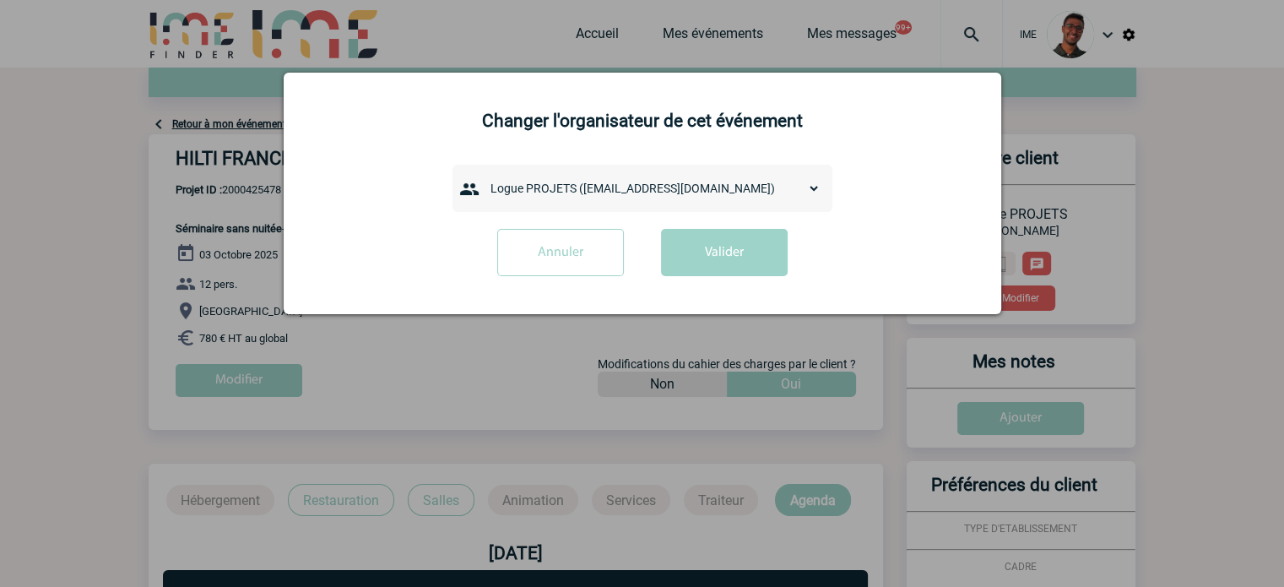
click at [531, 188] on select "admin 7068 (7068@ime-finder.com) Alexis MERCERON (alexis.merceron@hilti.com) An…" at bounding box center [652, 188] width 338 height 24
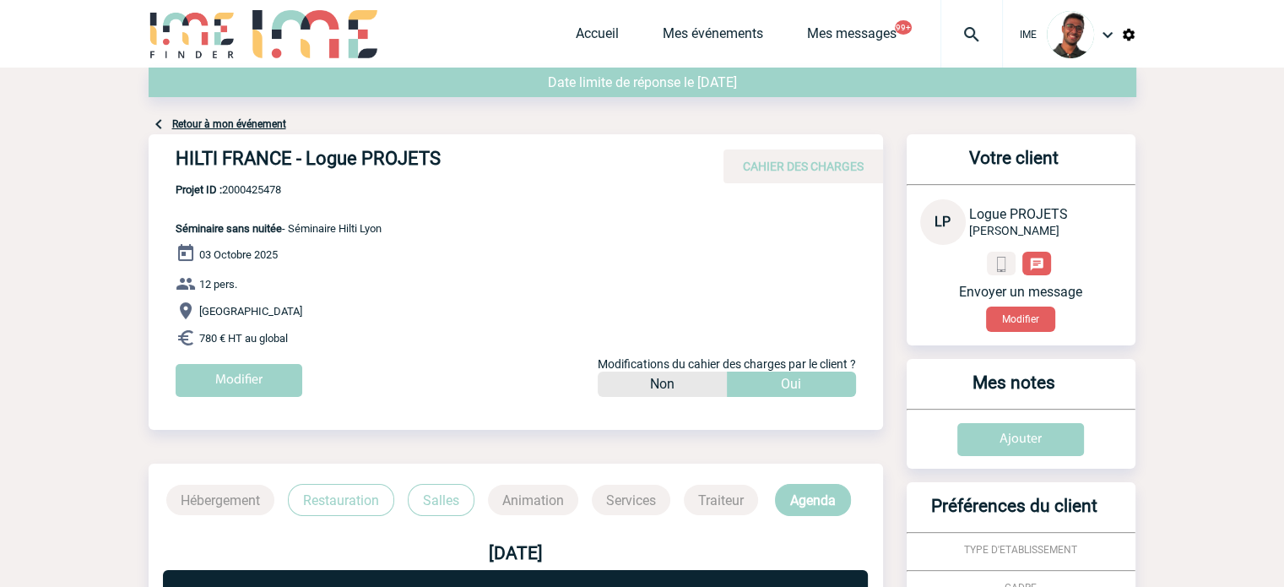
click at [1025, 285] on p "Envoyer un message" at bounding box center [1021, 292] width 202 height 16
click at [1018, 314] on button "Modifier" at bounding box center [1020, 318] width 69 height 25
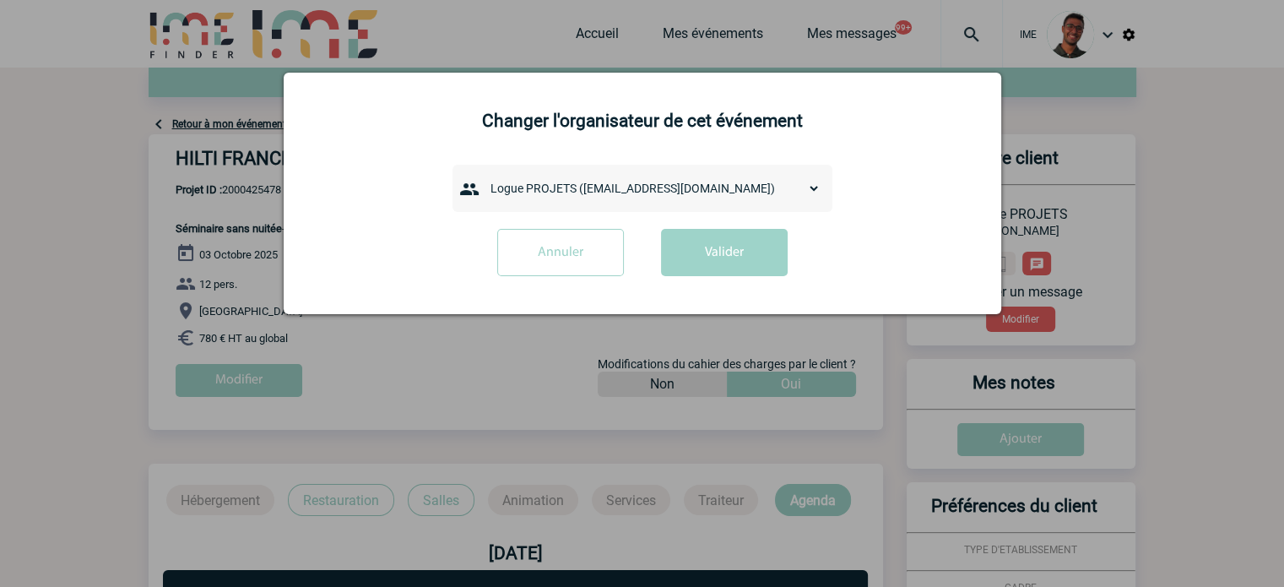
click at [699, 199] on select "admin 7068 ([EMAIL_ADDRESS][DOMAIN_NAME]) [PERSON_NAME] ([PERSON_NAME][EMAIL_AD…" at bounding box center [652, 188] width 338 height 24
select select "132847"
click at [483, 178] on select "admin 7068 ([EMAIL_ADDRESS][DOMAIN_NAME]) [PERSON_NAME] ([PERSON_NAME][EMAIL_AD…" at bounding box center [652, 188] width 338 height 24
click at [700, 247] on button "Valider" at bounding box center [724, 252] width 127 height 47
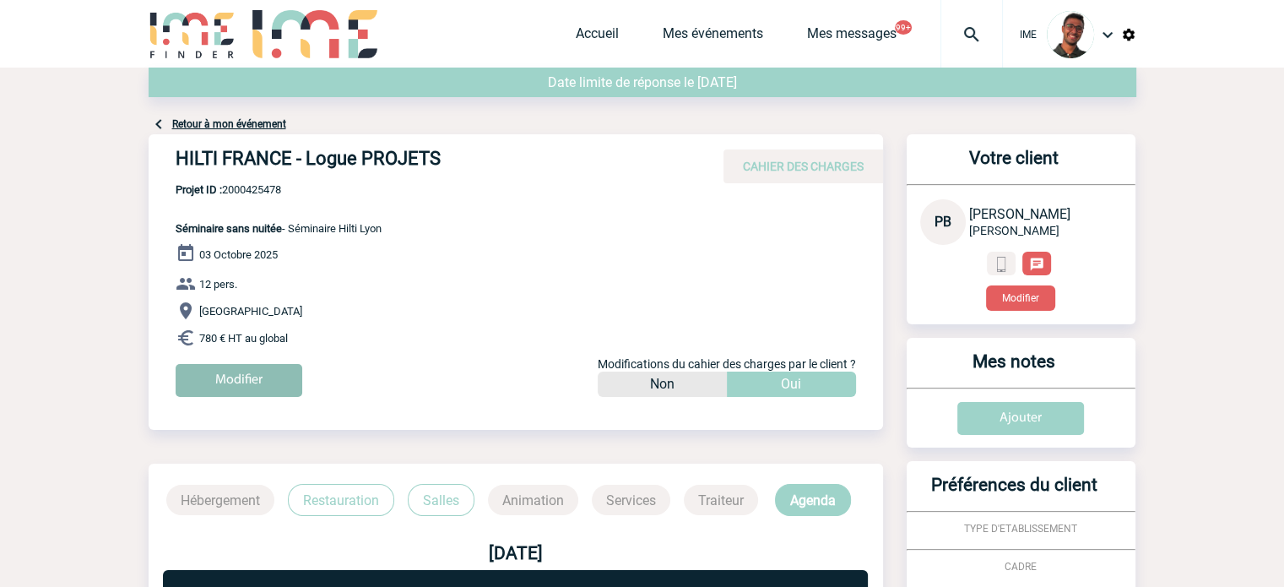
click at [258, 378] on input "Modifier" at bounding box center [239, 380] width 127 height 33
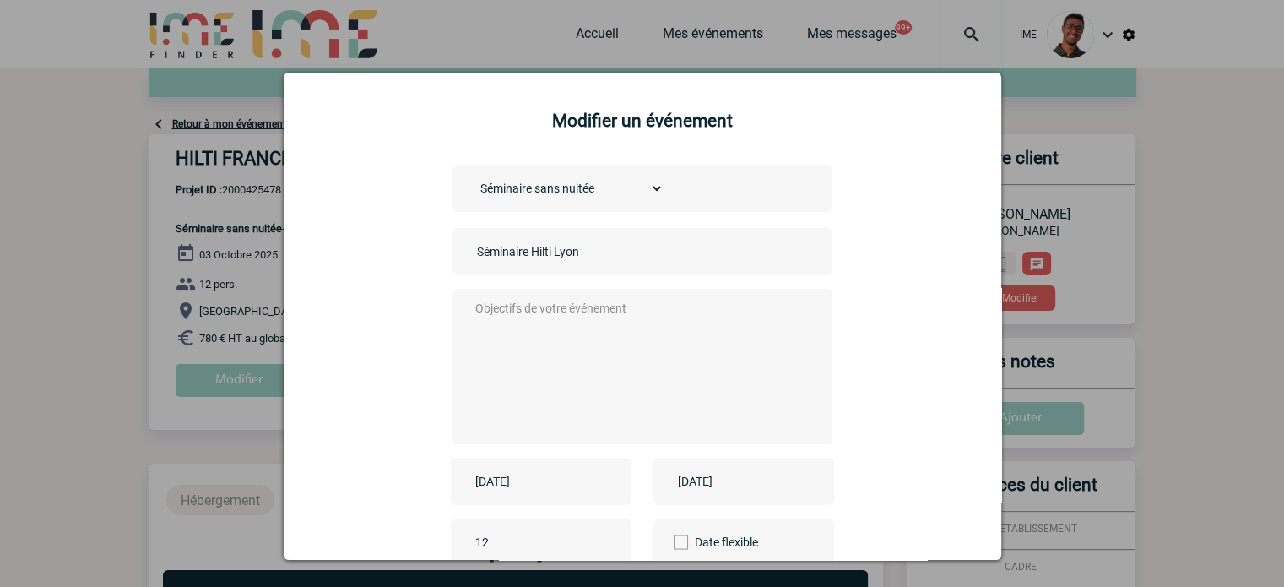
click at [263, 340] on div at bounding box center [642, 293] width 1284 height 587
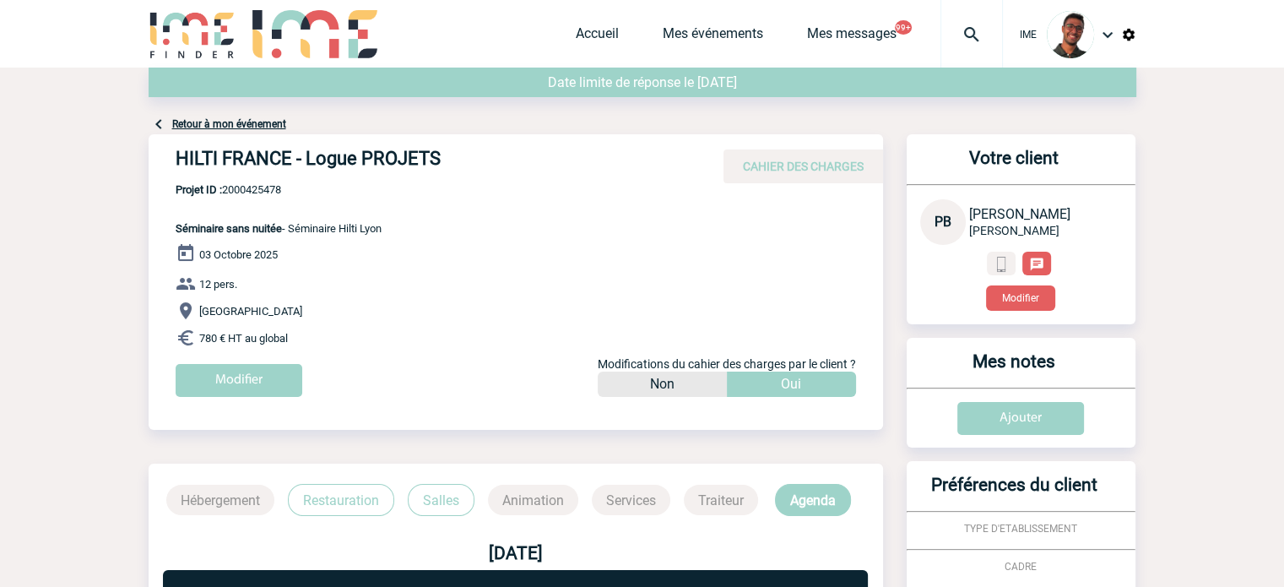
click at [247, 127] on link "Retour à mon événement" at bounding box center [229, 124] width 114 height 12
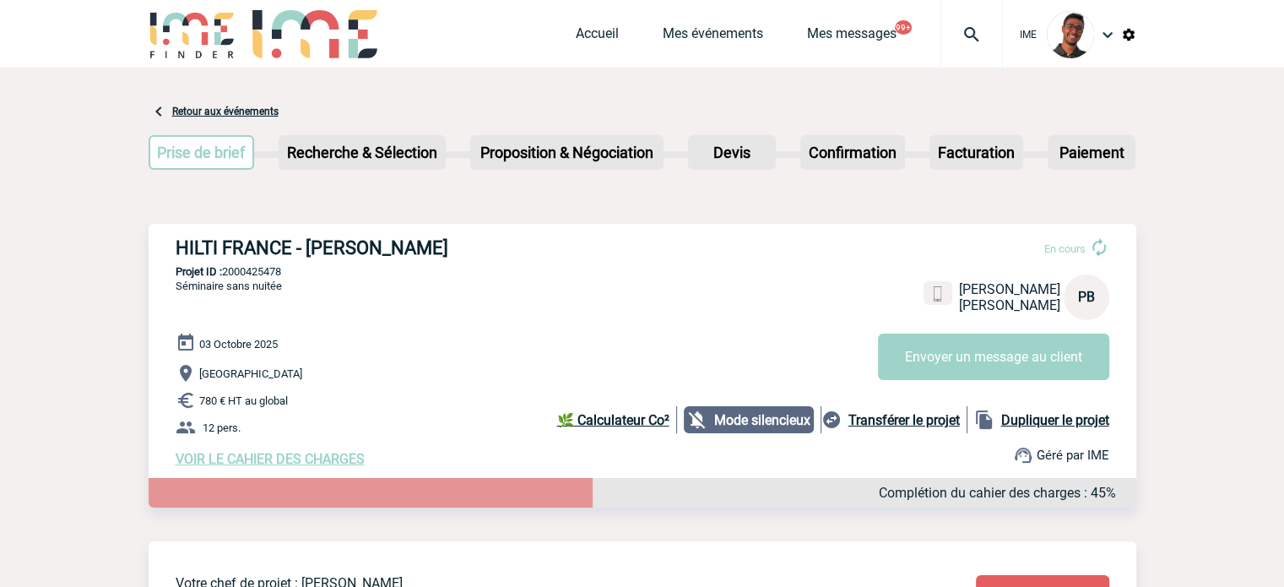
scroll to position [290, 0]
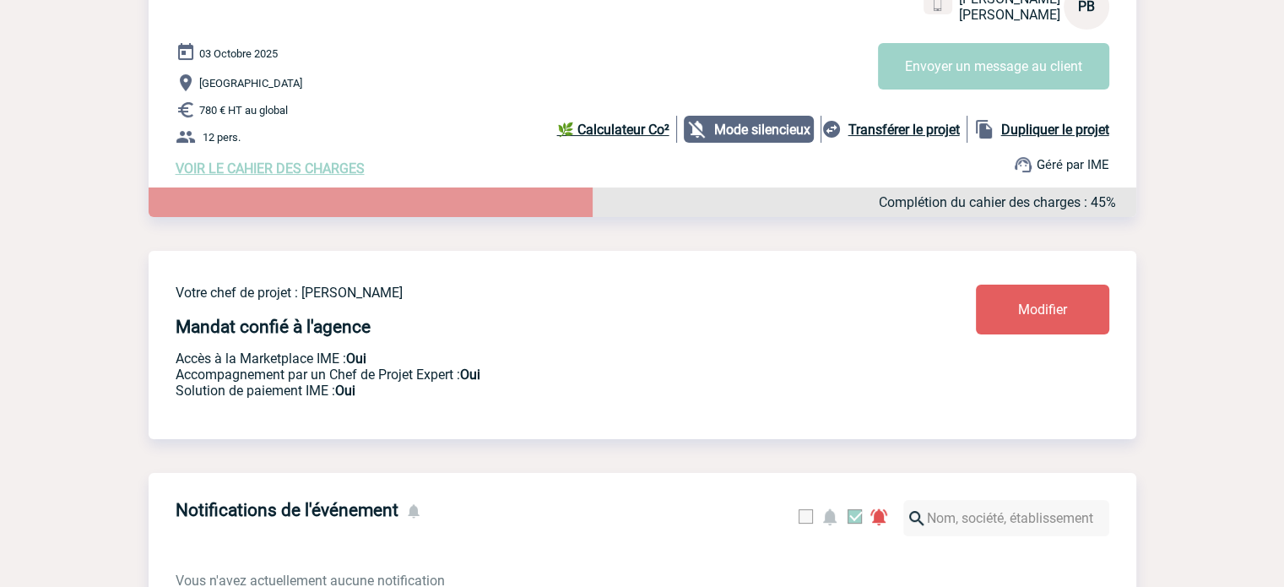
click at [1050, 305] on span "Modifier" at bounding box center [1042, 309] width 49 height 16
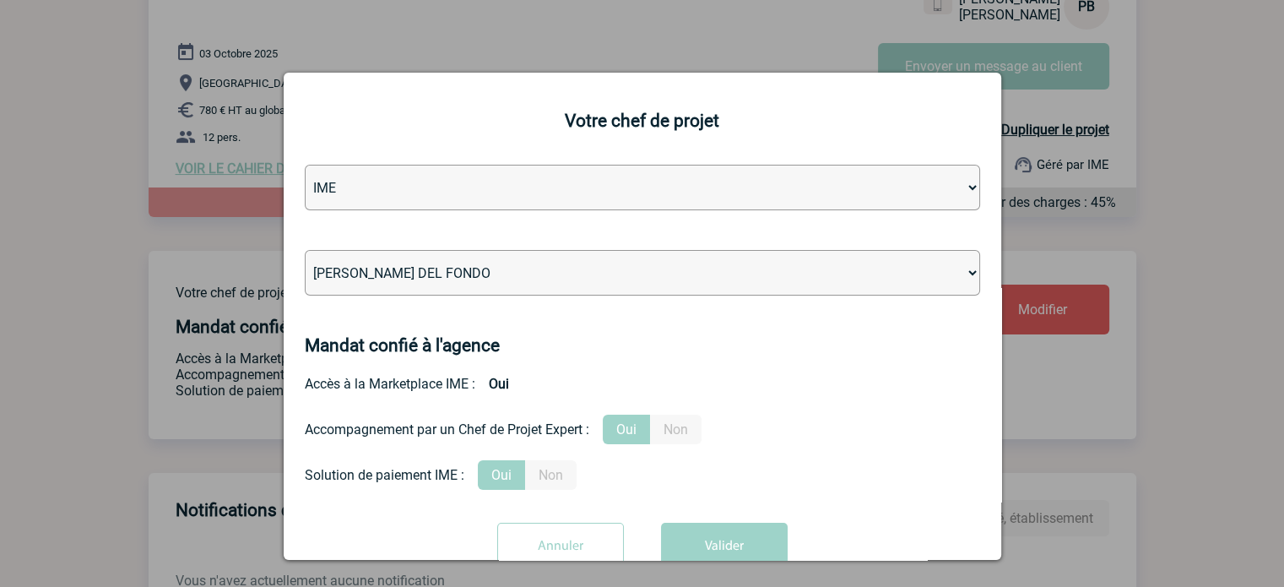
click at [648, 270] on select "[PERSON_NAME] [PERSON_NAME] [PERSON_NAME] Jean-[PERSON_NAME] [PERSON_NAME] [PER…" at bounding box center [642, 273] width 675 height 46
select select "129834"
click at [305, 252] on select "[PERSON_NAME] [PERSON_NAME] [PERSON_NAME] Jean-[PERSON_NAME] [PERSON_NAME] [PER…" at bounding box center [642, 273] width 675 height 46
click at [725, 550] on button "Valider" at bounding box center [724, 546] width 127 height 47
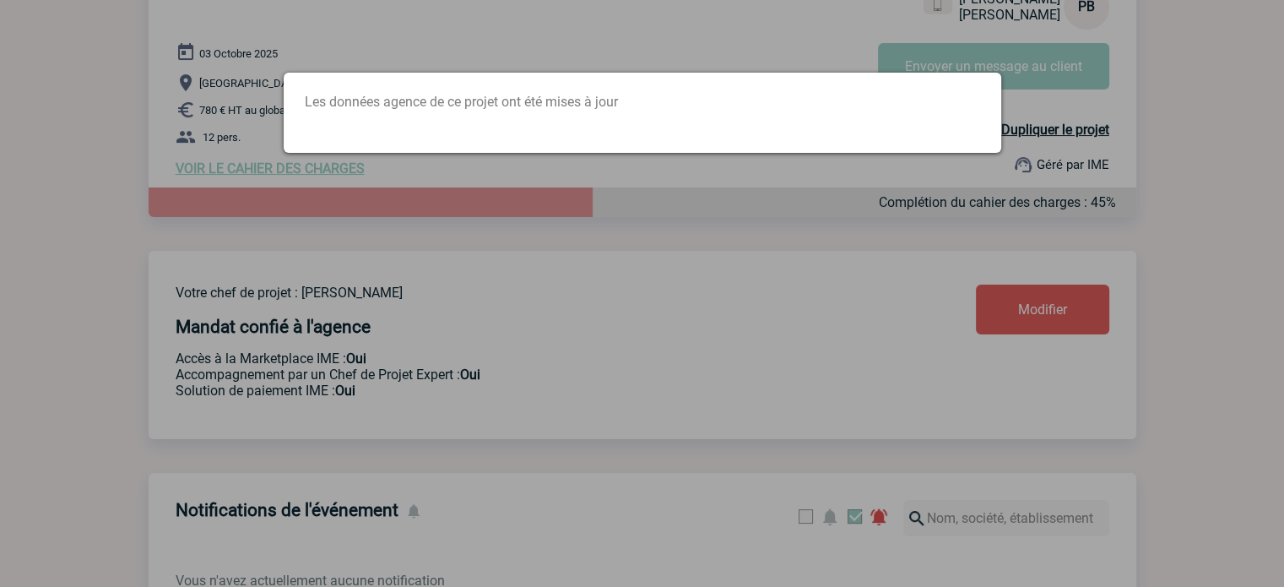
click at [588, 161] on div at bounding box center [642, 293] width 1284 height 587
